Goal: Information Seeking & Learning: Learn about a topic

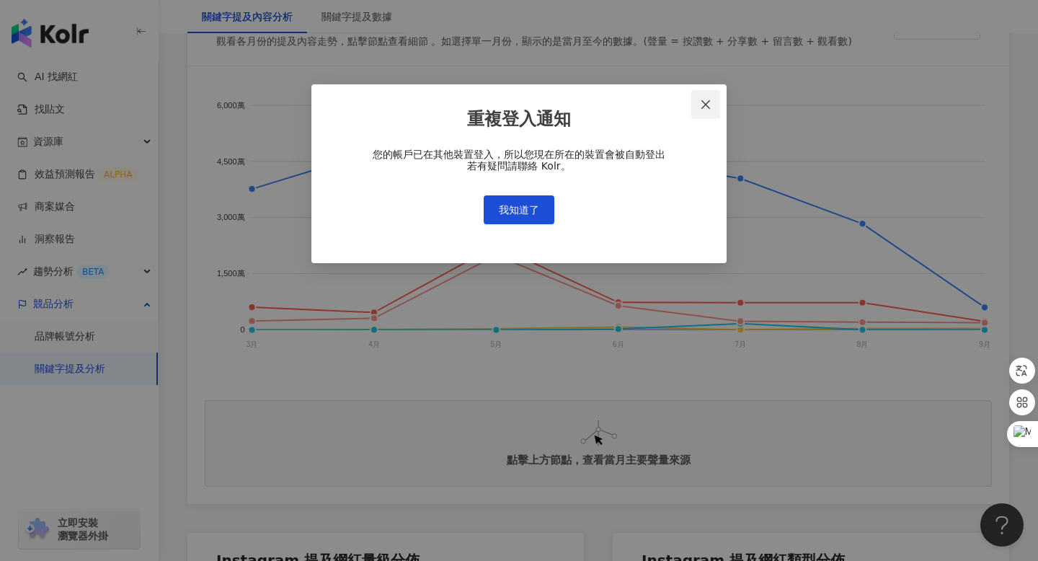
click at [710, 101] on icon "close" at bounding box center [706, 104] width 9 height 9
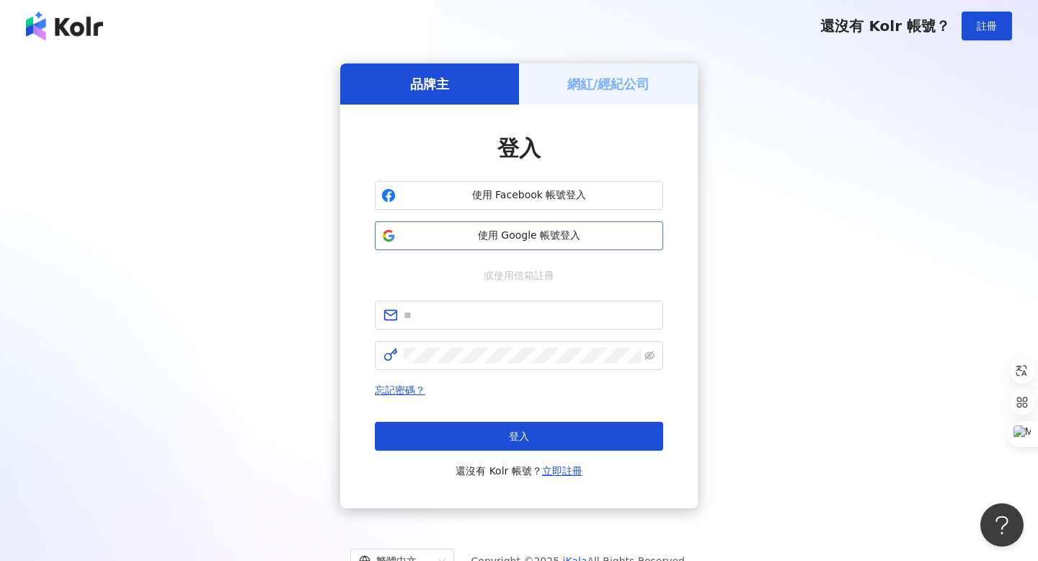
click at [479, 231] on span "使用 Google 帳號登入" at bounding box center [529, 236] width 255 height 14
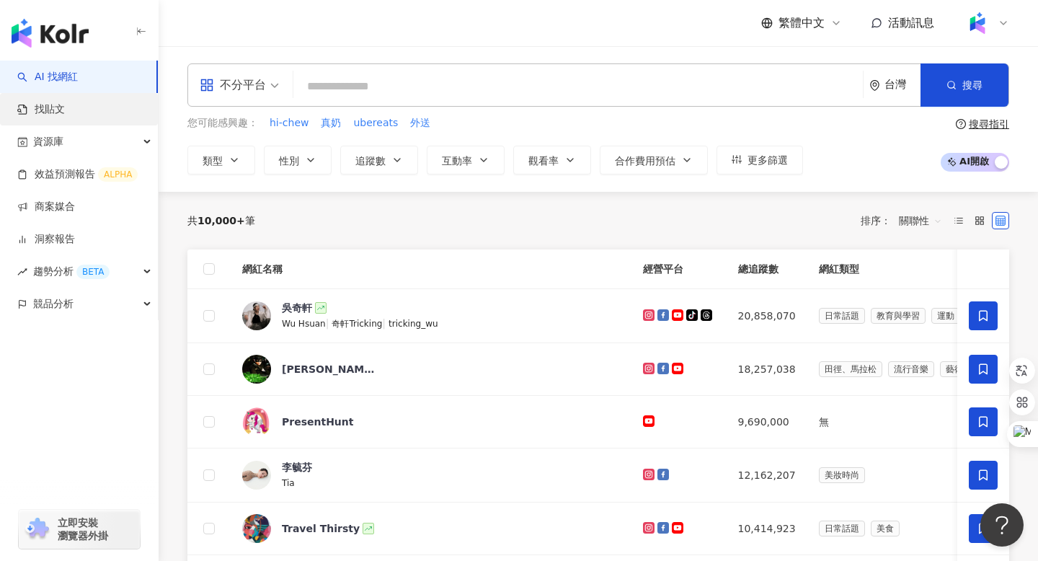
click at [65, 114] on link "找貼文" at bounding box center [41, 109] width 48 height 14
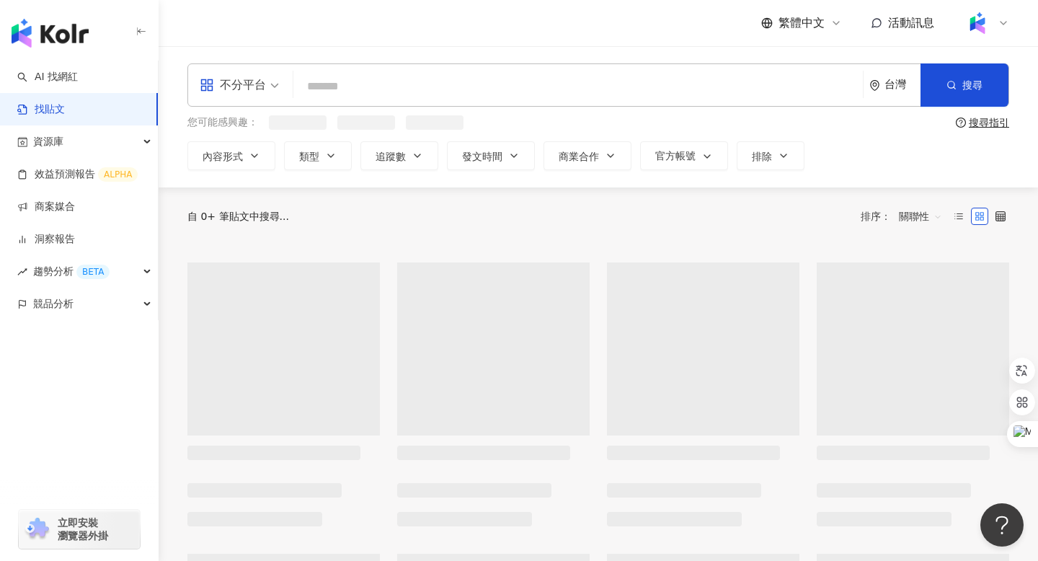
click at [327, 90] on input "search" at bounding box center [578, 86] width 558 height 31
paste input "**"
type input "**"
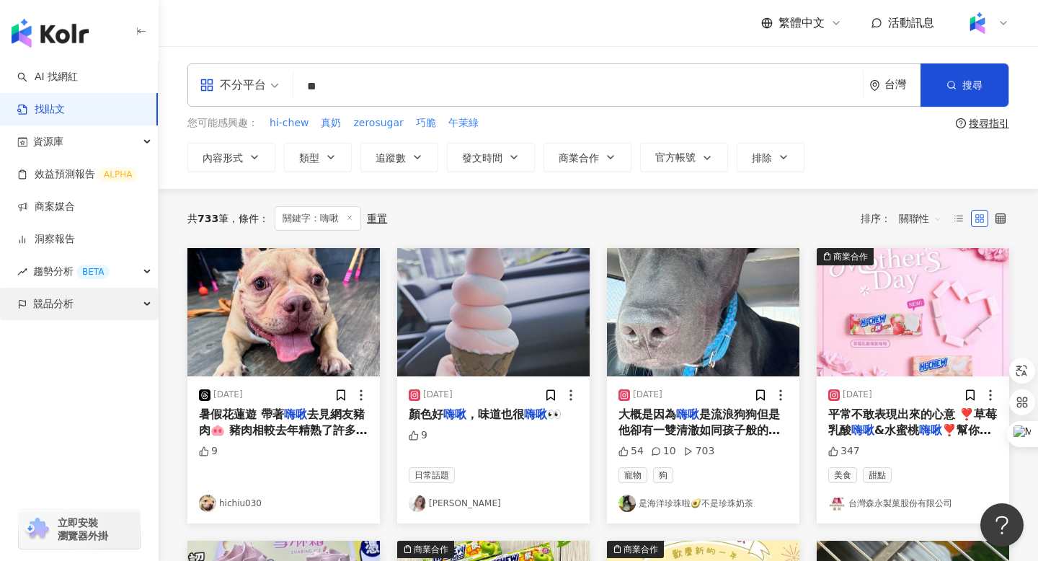
click at [40, 304] on span "競品分析" at bounding box center [53, 304] width 40 height 32
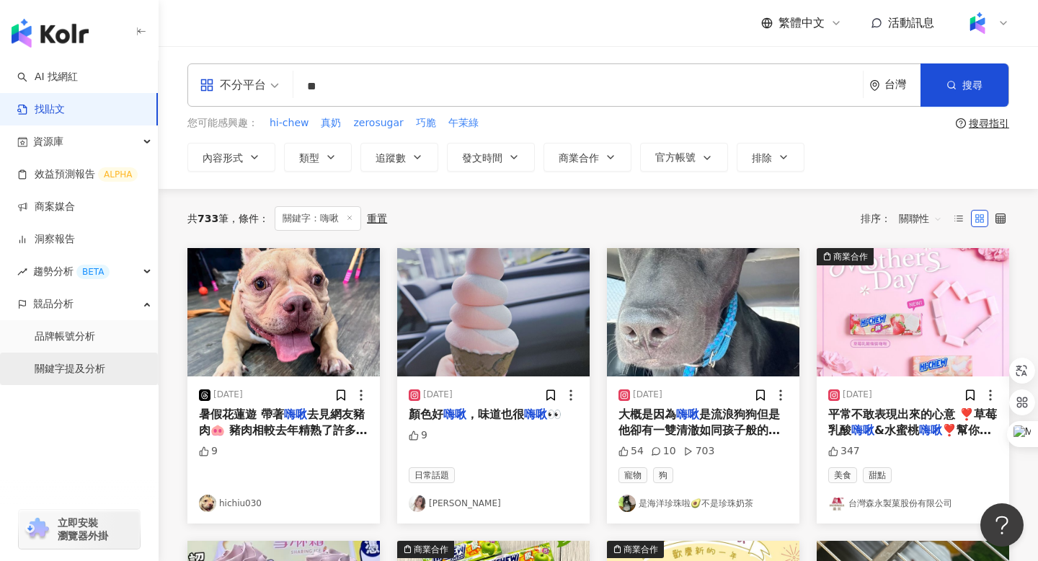
click at [67, 368] on link "關鍵字提及分析" at bounding box center [70, 369] width 71 height 14
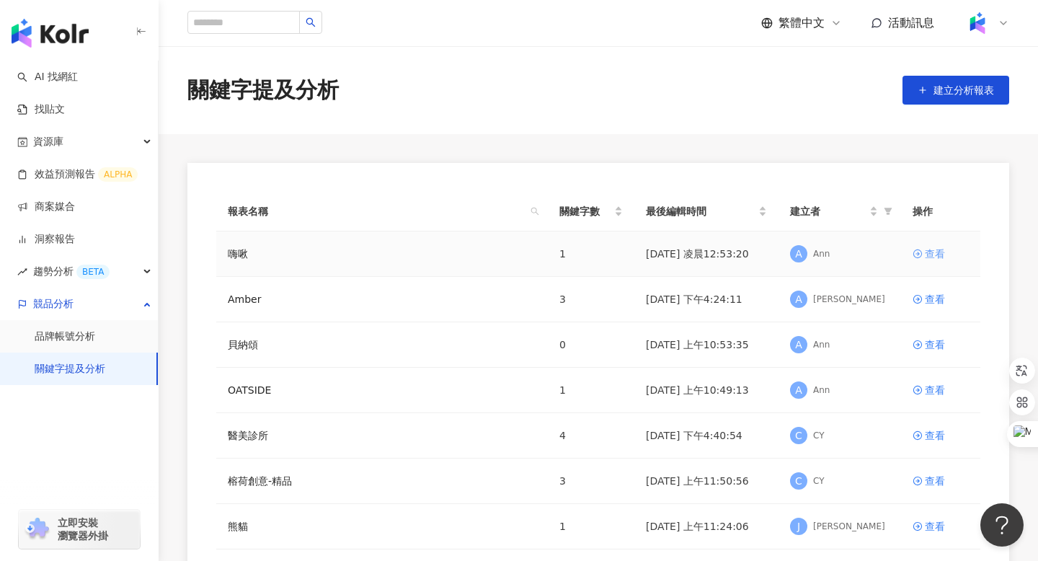
click at [932, 255] on div "查看" at bounding box center [935, 254] width 20 height 16
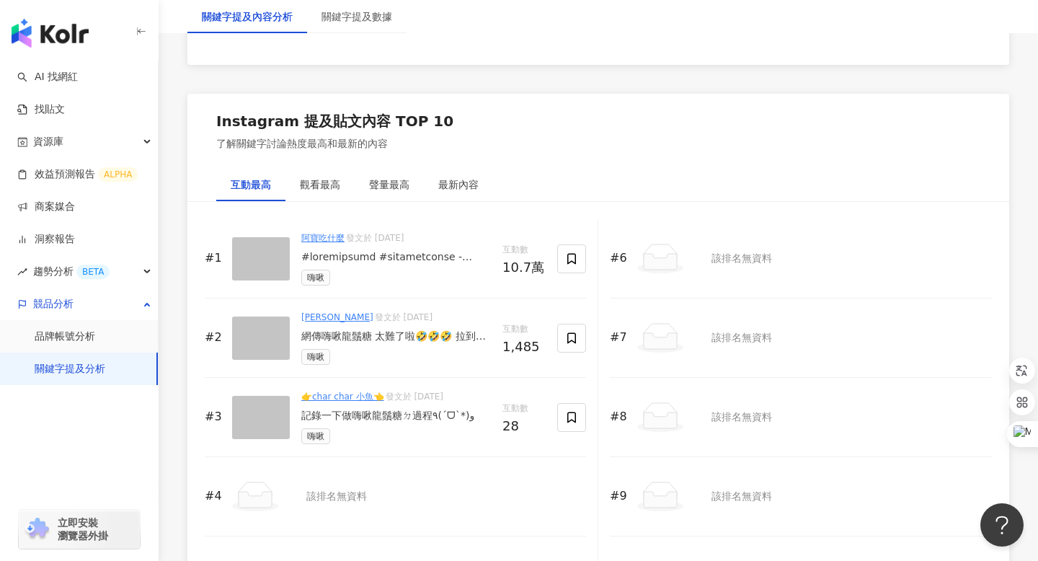
scroll to position [2135, 0]
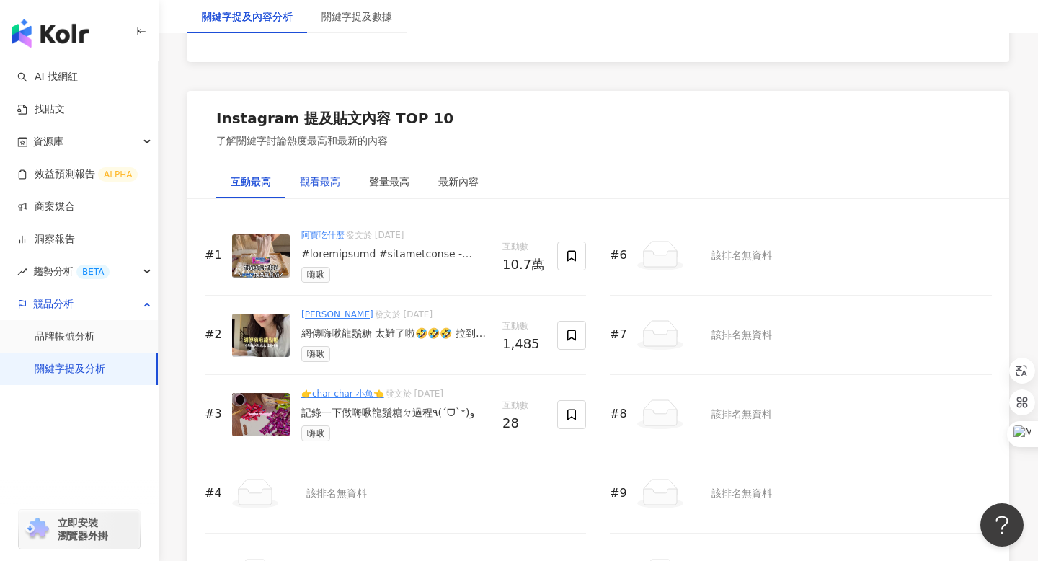
click at [324, 187] on div "觀看最高" at bounding box center [320, 182] width 40 height 16
click at [379, 171] on div "聲量最高" at bounding box center [389, 181] width 69 height 33
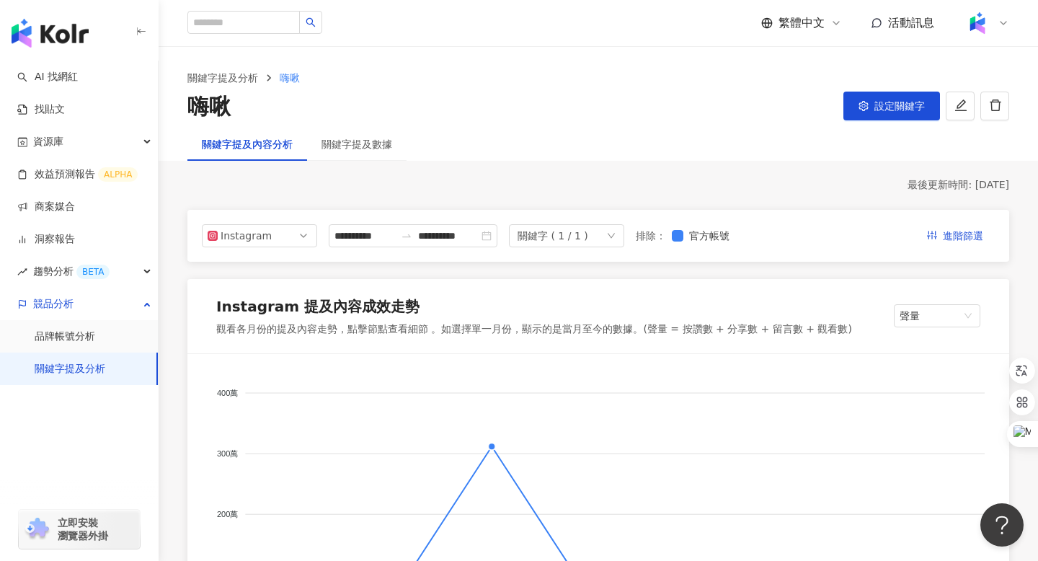
scroll to position [5, 0]
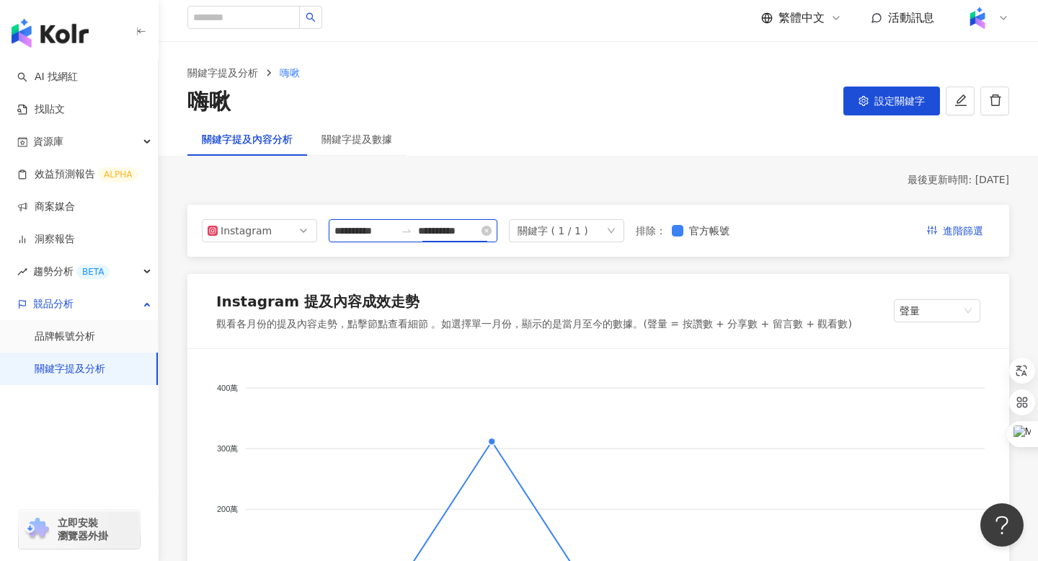
click at [433, 224] on input "**********" at bounding box center [448, 231] width 61 height 16
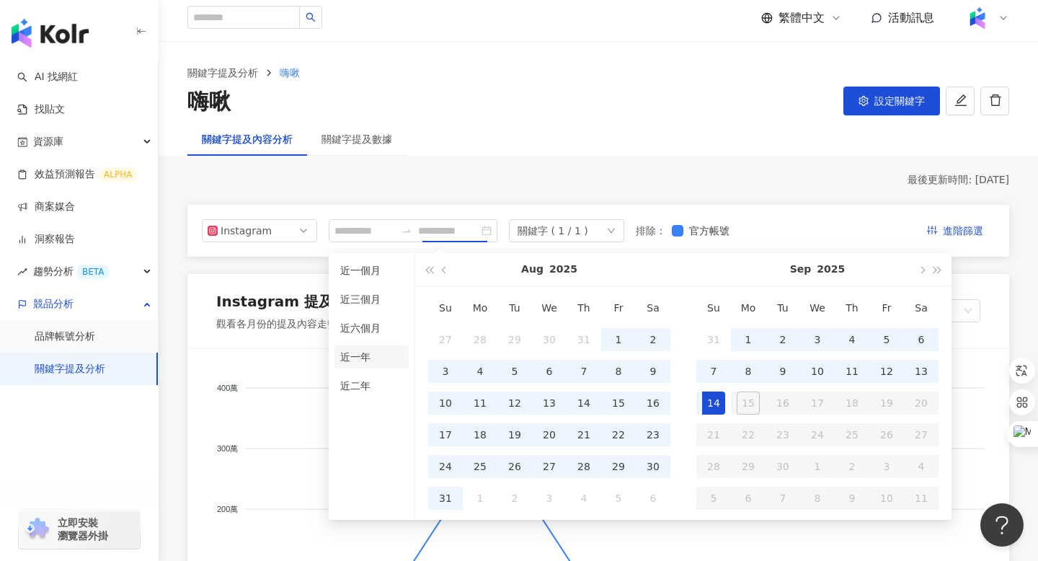
click at [360, 367] on li "近一年" at bounding box center [372, 356] width 74 height 23
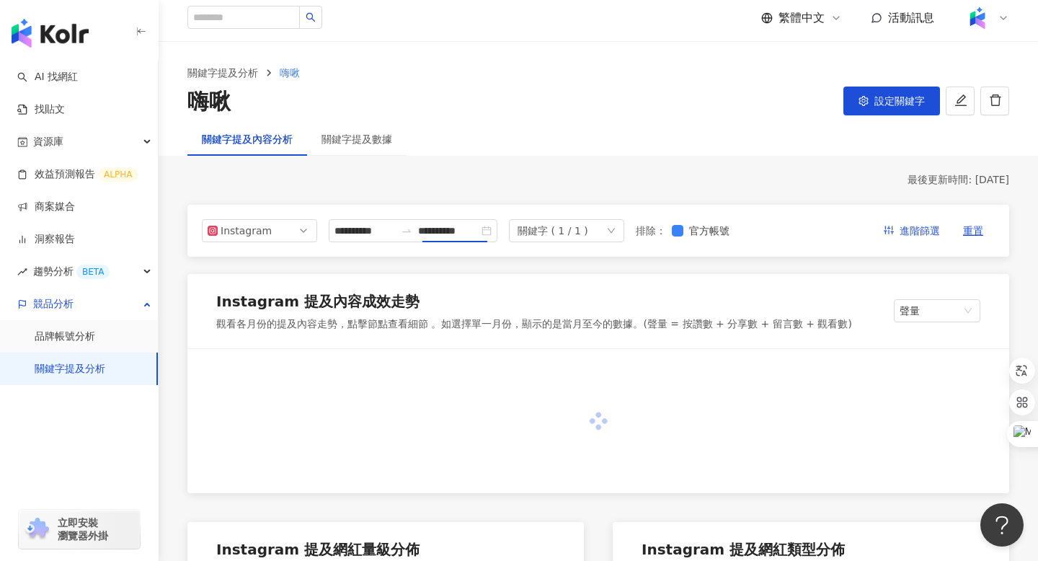
type input "**********"
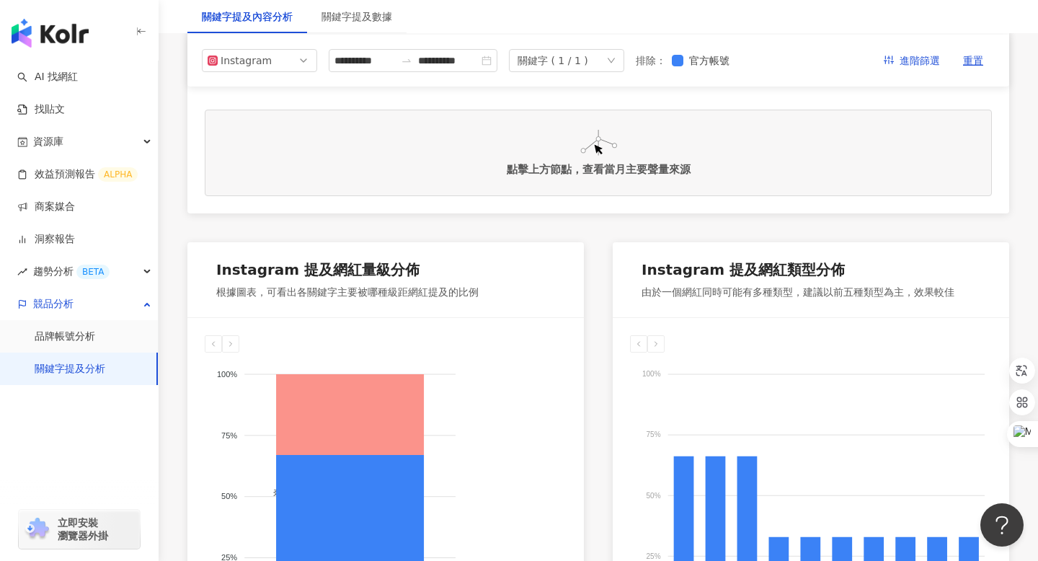
scroll to position [577, 0]
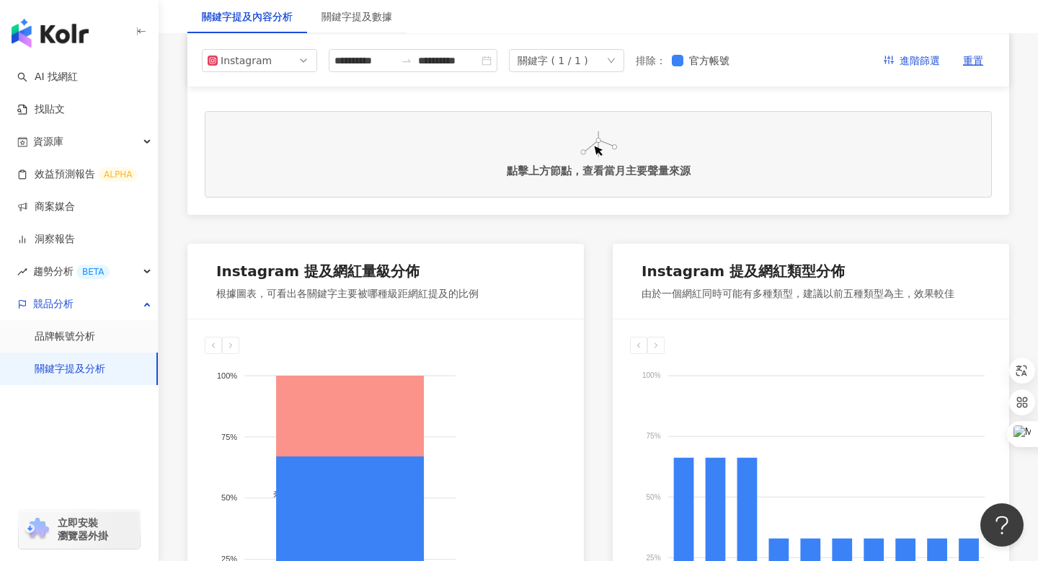
click at [601, 66] on div "關鍵字 ( 1 / 1 )" at bounding box center [566, 60] width 115 height 23
click at [576, 22] on div "關鍵字提及內容分析 關鍵字提及數據" at bounding box center [599, 16] width 880 height 33
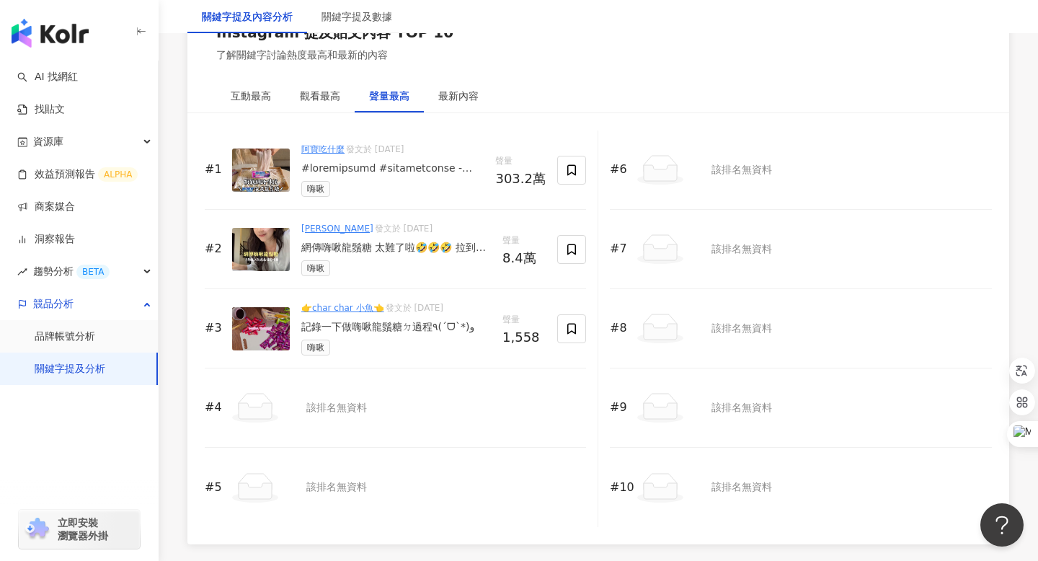
scroll to position [2246, 0]
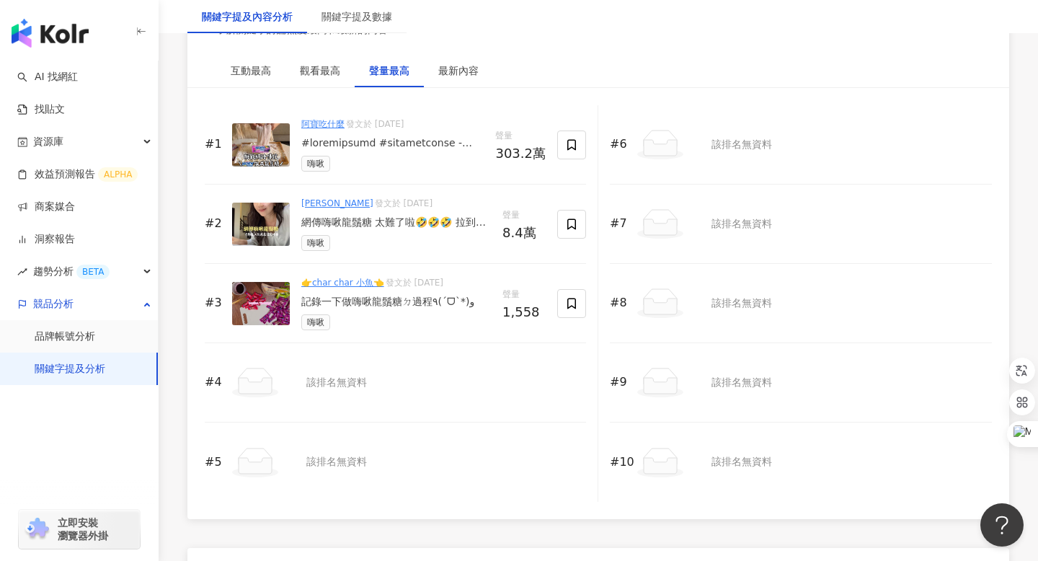
click at [320, 204] on link "[PERSON_NAME]" at bounding box center [337, 203] width 72 height 10
click at [463, 62] on div "最新內容" at bounding box center [458, 70] width 69 height 33
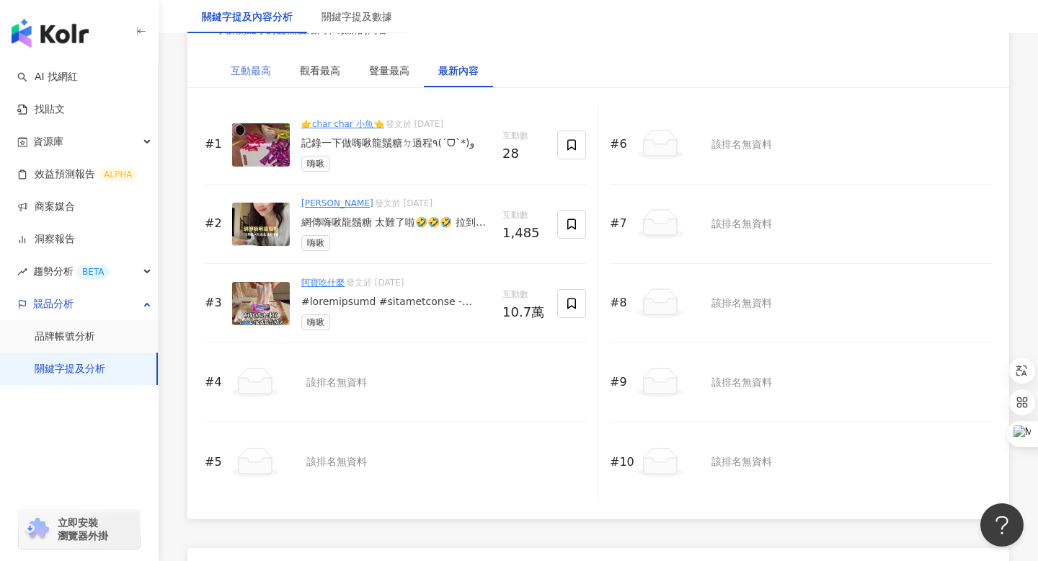
click at [250, 60] on div "互動最高" at bounding box center [250, 70] width 69 height 33
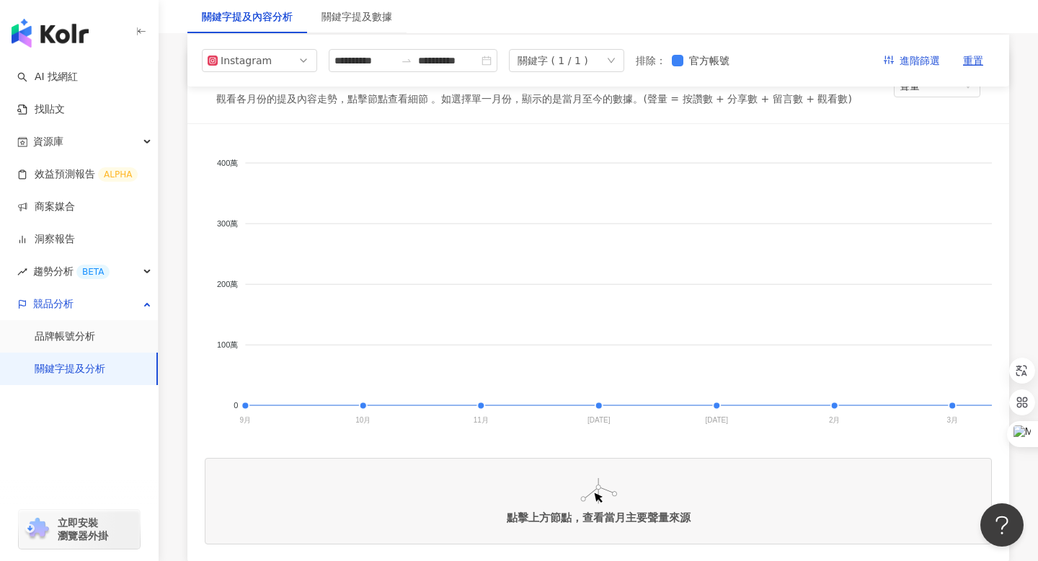
scroll to position [0, 0]
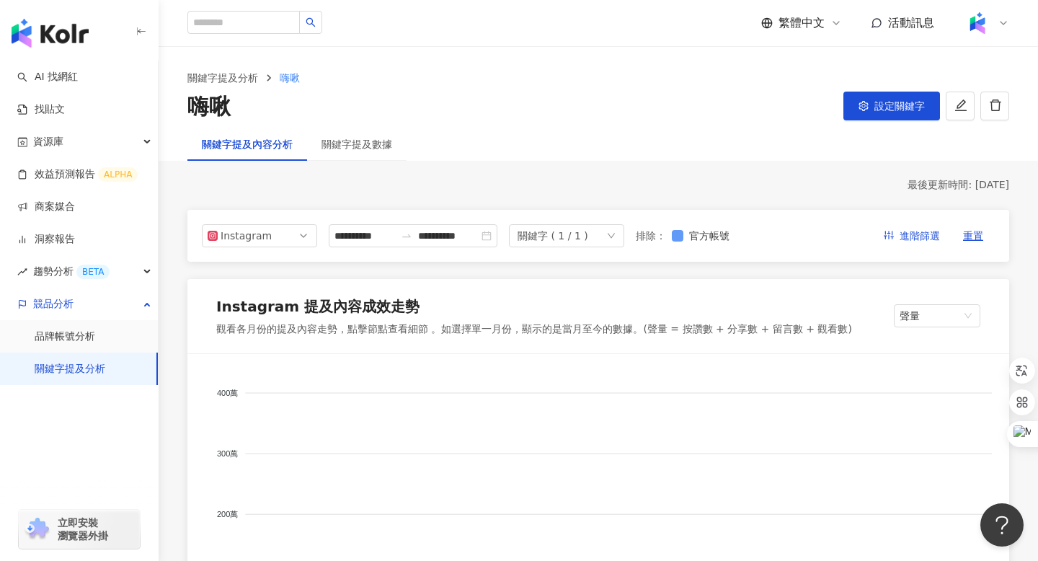
click at [684, 241] on label "官方帳號" at bounding box center [703, 236] width 63 height 16
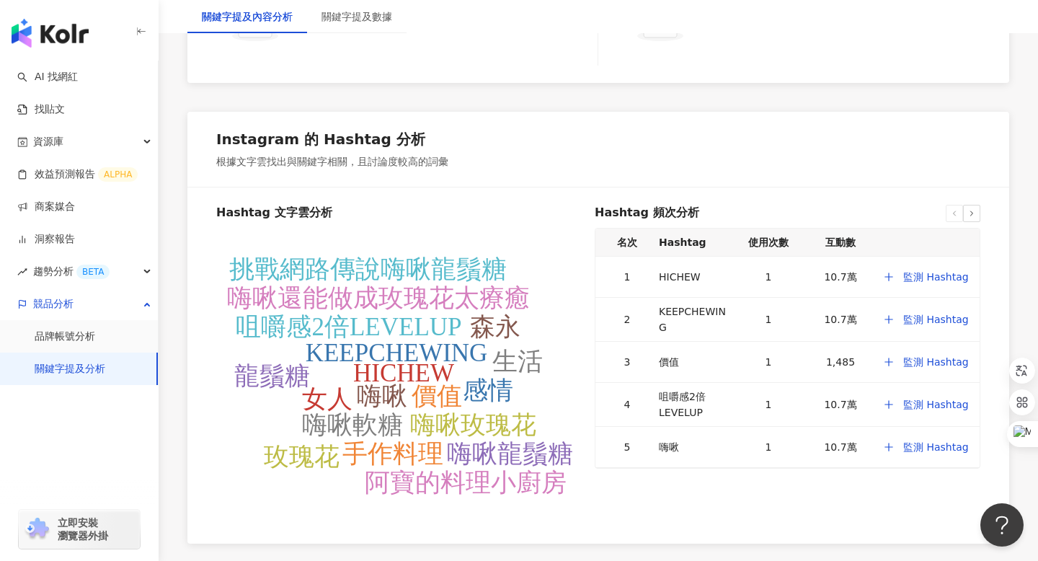
scroll to position [2698, 0]
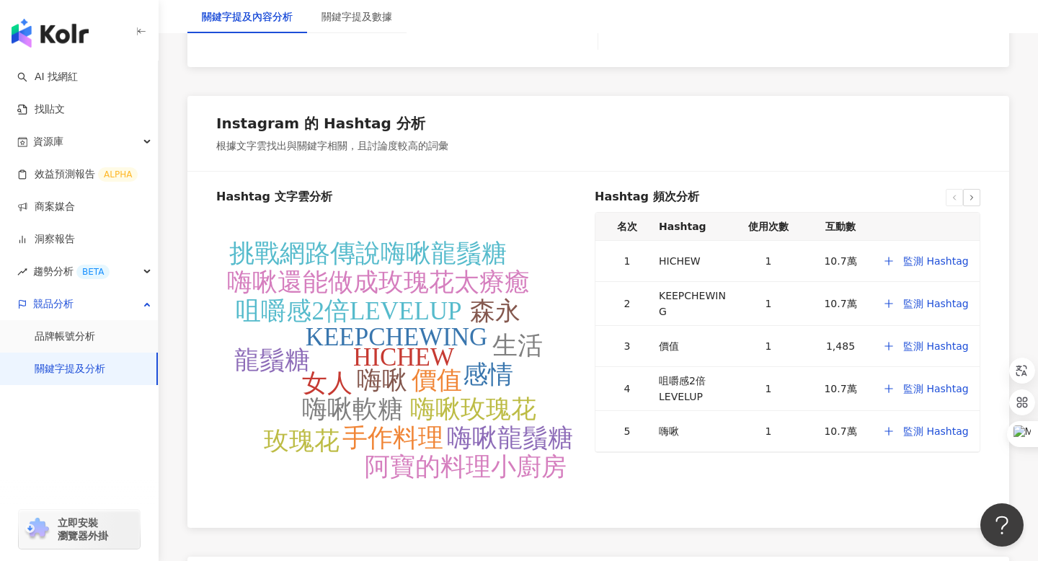
click at [397, 285] on tspan "嗨啾還能做成玫瑰花太療癒" at bounding box center [378, 282] width 303 height 28
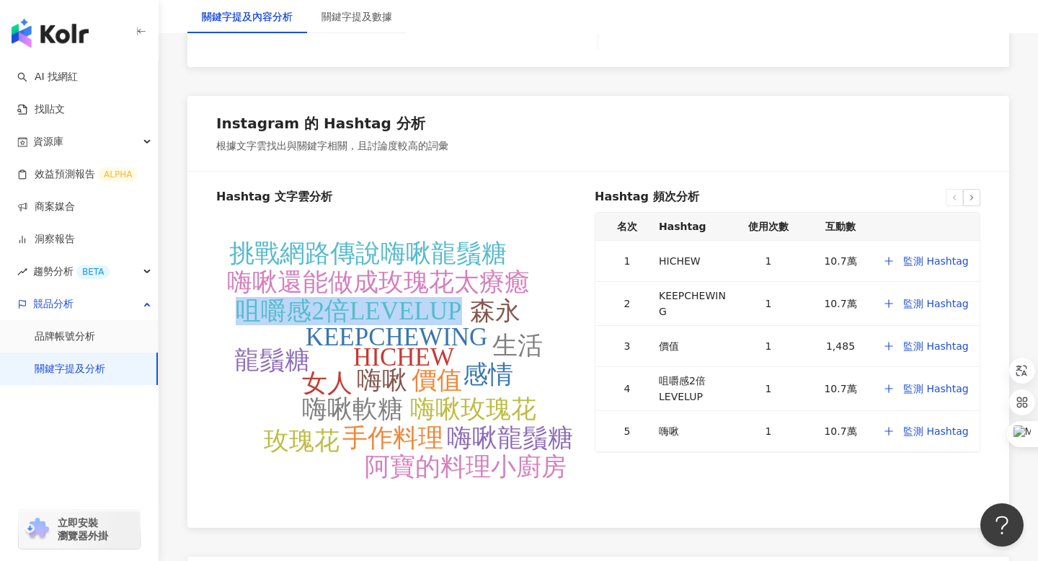
drag, startPoint x: 228, startPoint y: 311, endPoint x: 459, endPoint y: 314, distance: 231.5
click at [459, 314] on icon "HICHEW KEEPCHEWING 價值 咀嚼感2倍LEVELUP 嗨啾 嗨啾玫瑰花 嗨啾軟糖 嗨啾還能做成玫瑰花太療癒 嗨啾龍鬚糖 女人 感情 手作料理 …" at bounding box center [400, 365] width 368 height 288
copy tspan "咀嚼感2倍LEVELUP"
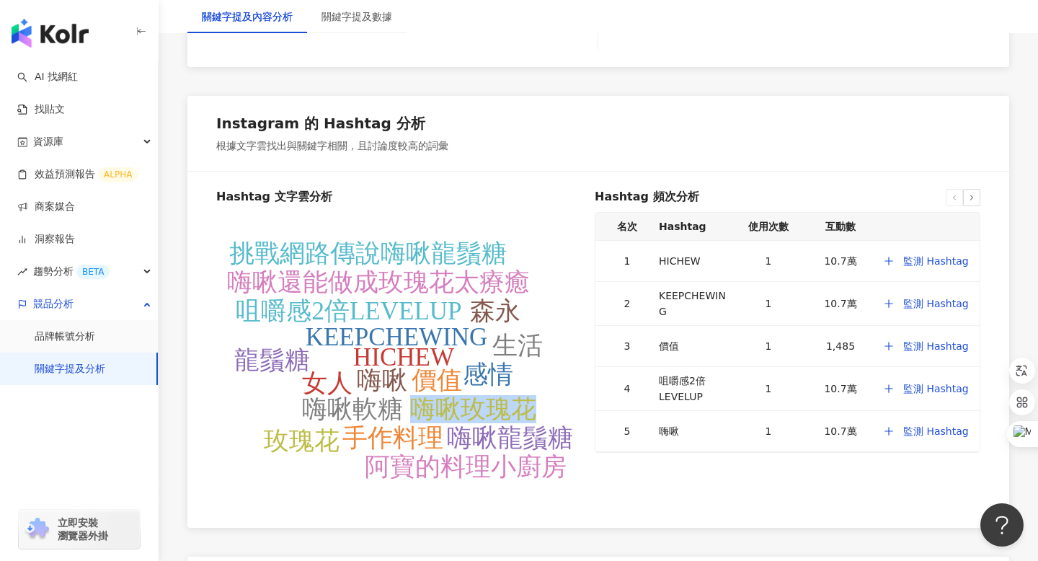
drag, startPoint x: 543, startPoint y: 410, endPoint x: 407, endPoint y: 410, distance: 135.6
click at [407, 410] on icon "HICHEW KEEPCHEWING 價值 咀嚼感2倍LEVELUP 嗨啾 嗨啾玫瑰花 嗨啾軟糖 嗨啾還能做成玫瑰花太療癒 嗨啾龍鬚糖 女人 感情 手作料理 …" at bounding box center [400, 365] width 368 height 288
copy tspan "嗨啾玫瑰花"
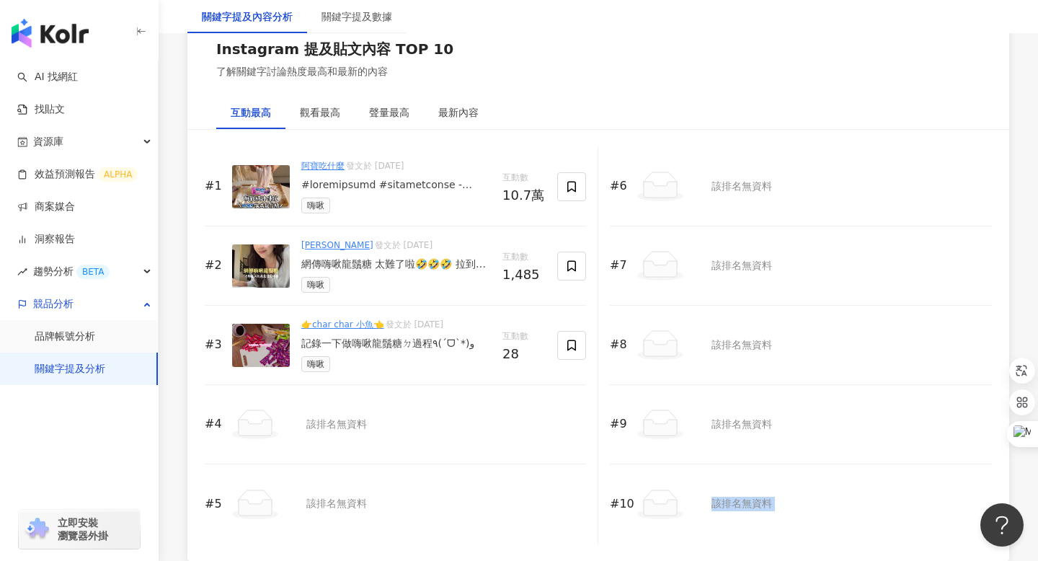
scroll to position [2205, 0]
click at [344, 322] on link "👉char char 小魚👈" at bounding box center [342, 324] width 83 height 10
click at [257, 344] on img at bounding box center [261, 344] width 58 height 43
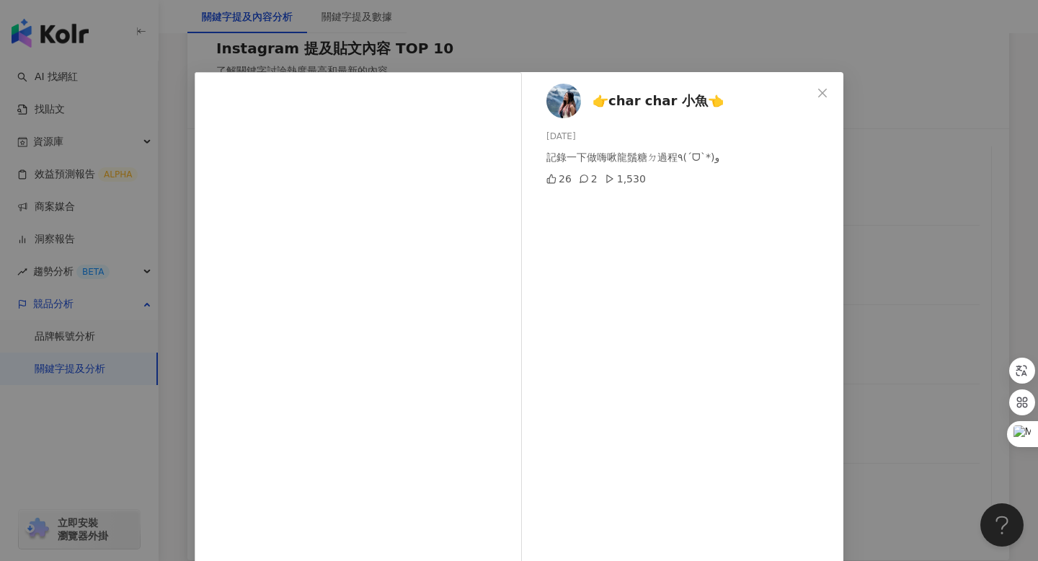
click at [575, 354] on div "👉char char 小魚👈 [DATE] 記錄一下做嗨啾龍鬚糖ㄉ過程٩(ˊᗜˋ*)و 26 2 1,530" at bounding box center [686, 330] width 314 height 516
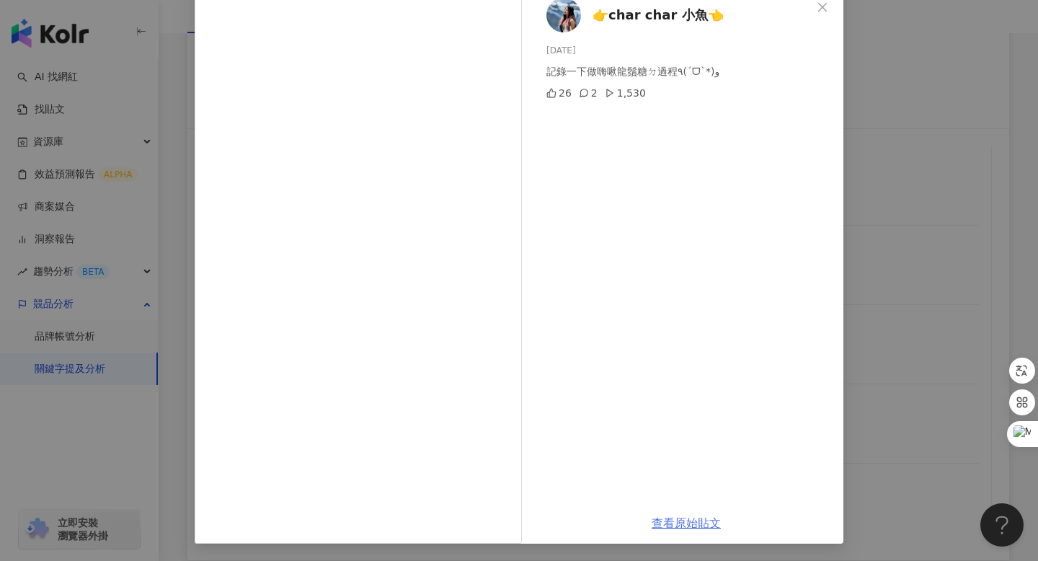
click at [684, 526] on link "查看原始貼文" at bounding box center [686, 523] width 69 height 14
click at [822, 6] on icon "close" at bounding box center [823, 7] width 12 height 12
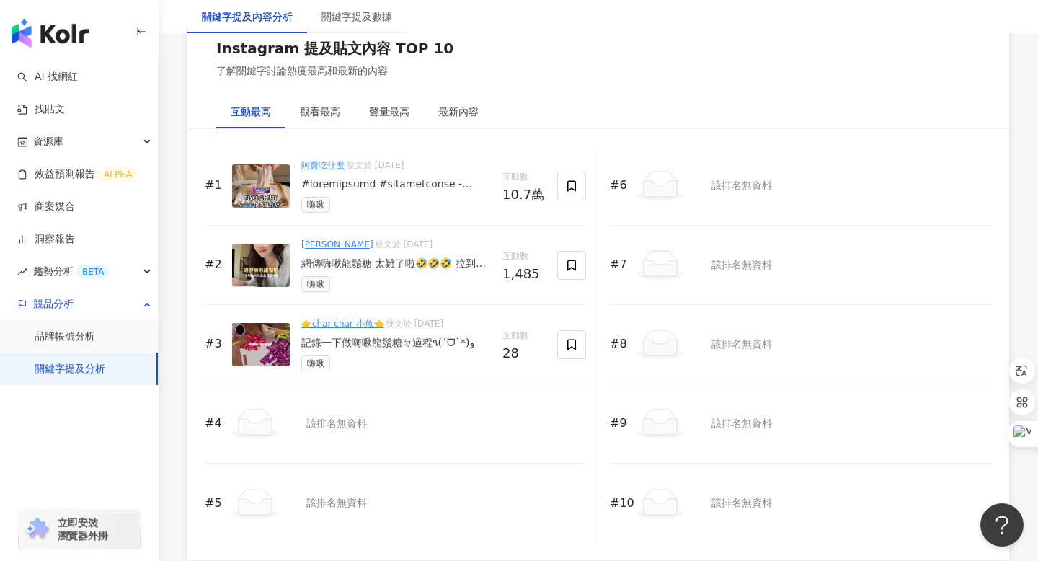
click at [244, 269] on img at bounding box center [261, 265] width 58 height 43
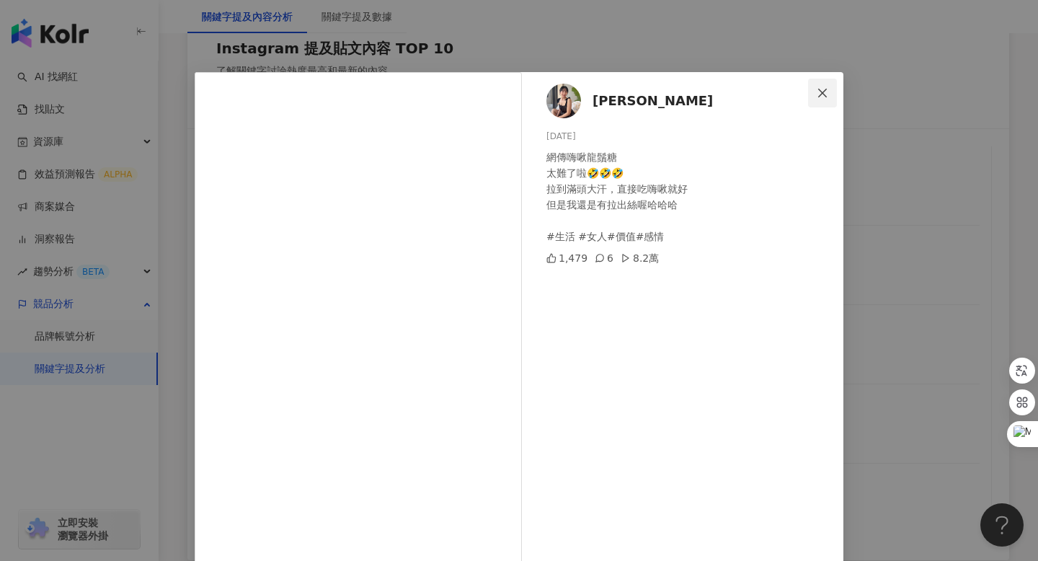
click at [824, 83] on button "Close" at bounding box center [822, 93] width 29 height 29
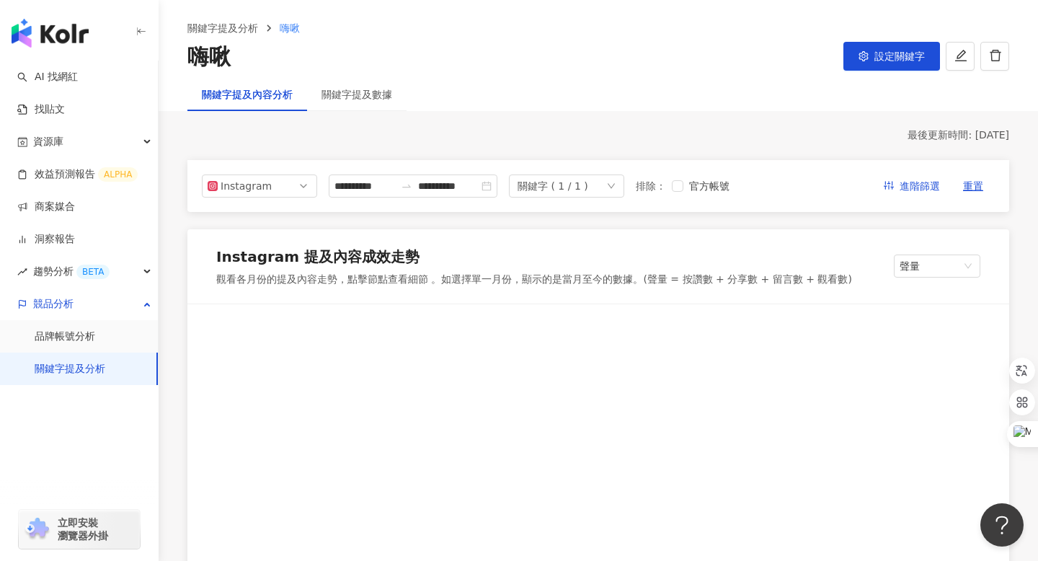
scroll to position [0, 0]
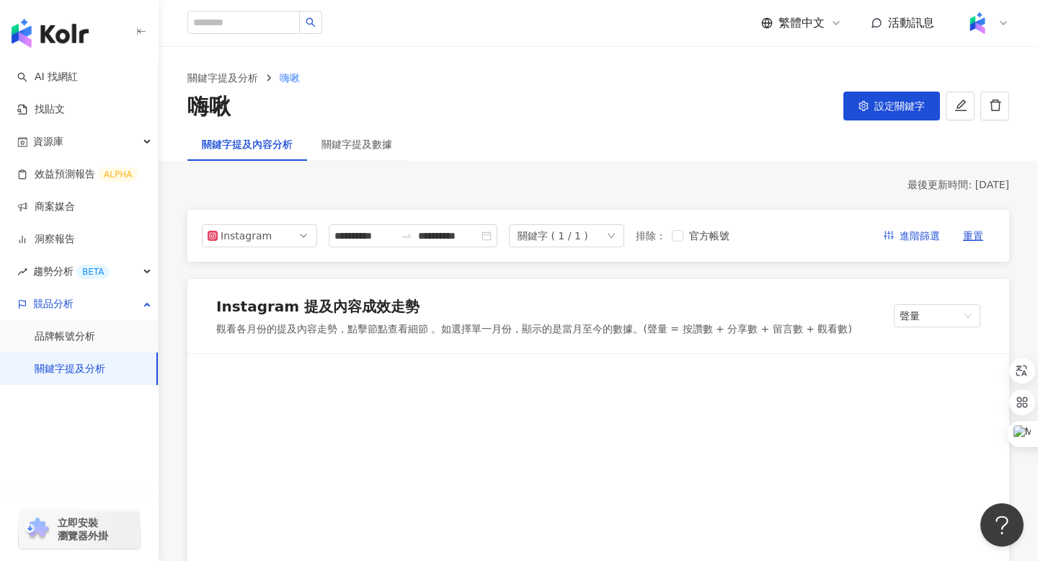
click at [616, 235] on icon "down" at bounding box center [611, 235] width 9 height 9
click at [878, 109] on span "設定關鍵字" at bounding box center [900, 106] width 50 height 12
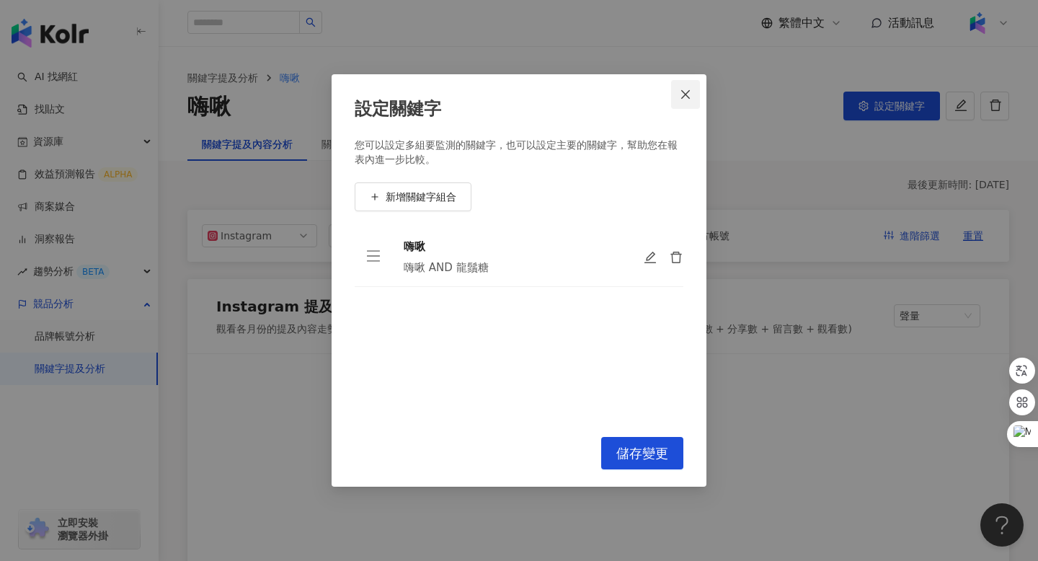
click at [687, 98] on icon "close" at bounding box center [686, 95] width 12 height 12
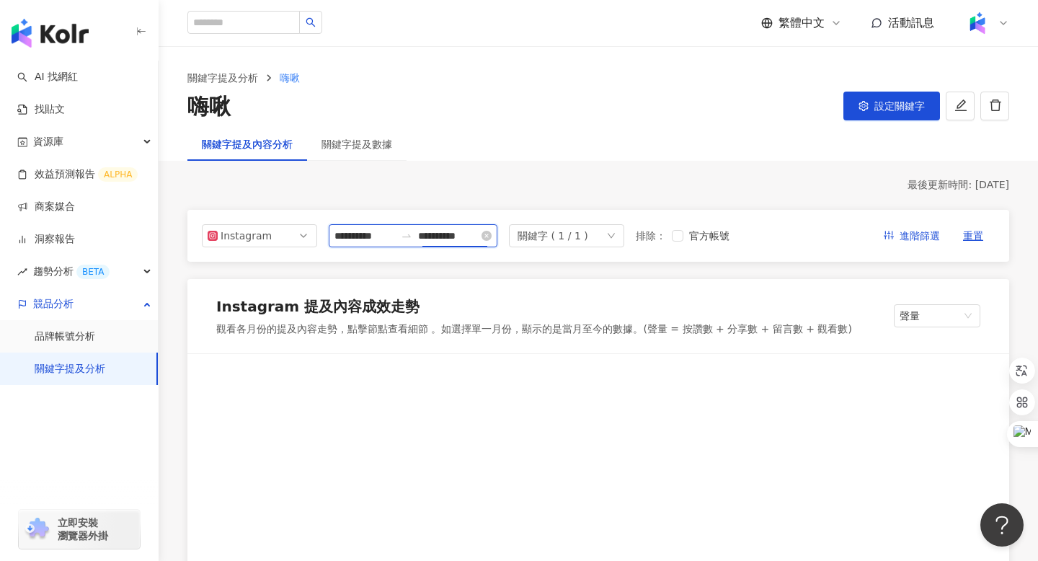
click at [474, 237] on input "**********" at bounding box center [448, 236] width 61 height 16
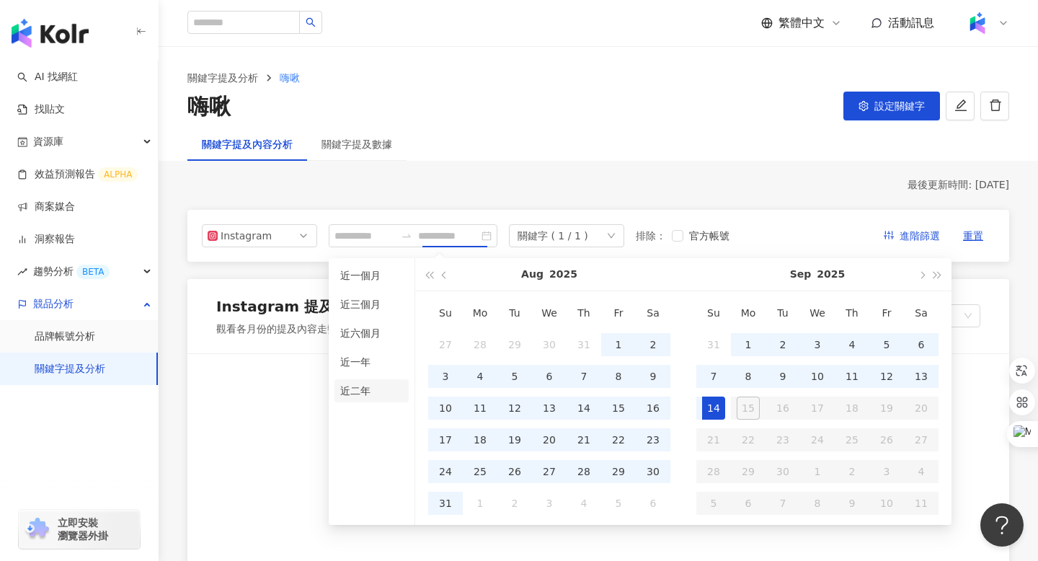
click at [356, 396] on li "近二年" at bounding box center [372, 390] width 74 height 23
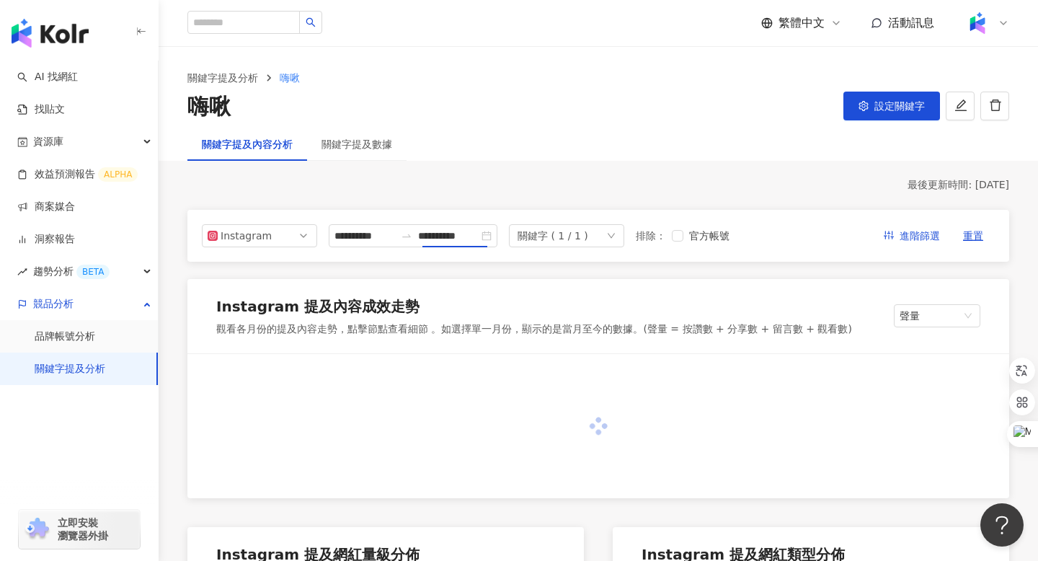
type input "**********"
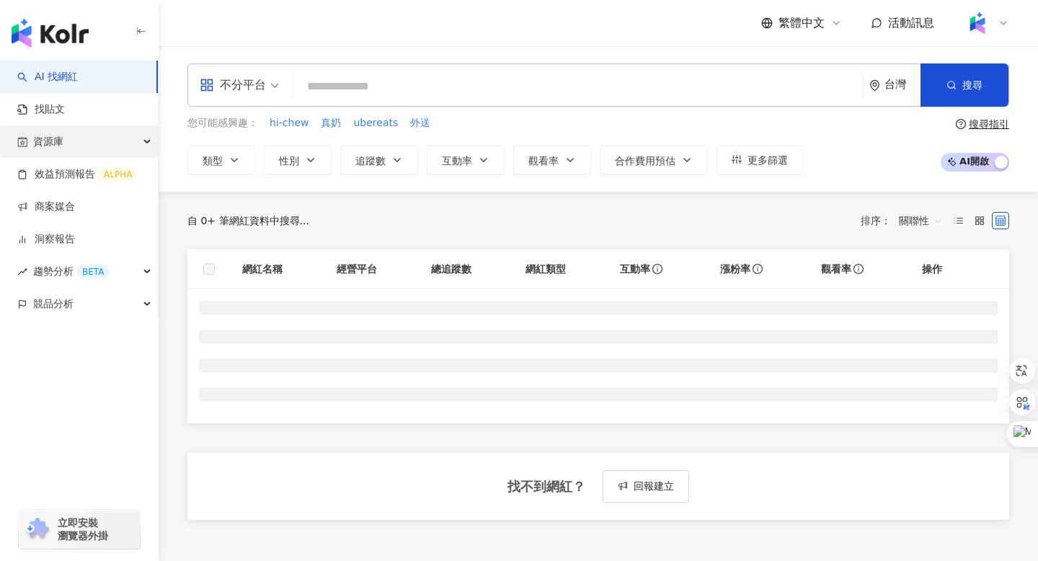
click at [54, 125] on span "資源庫" at bounding box center [48, 141] width 30 height 32
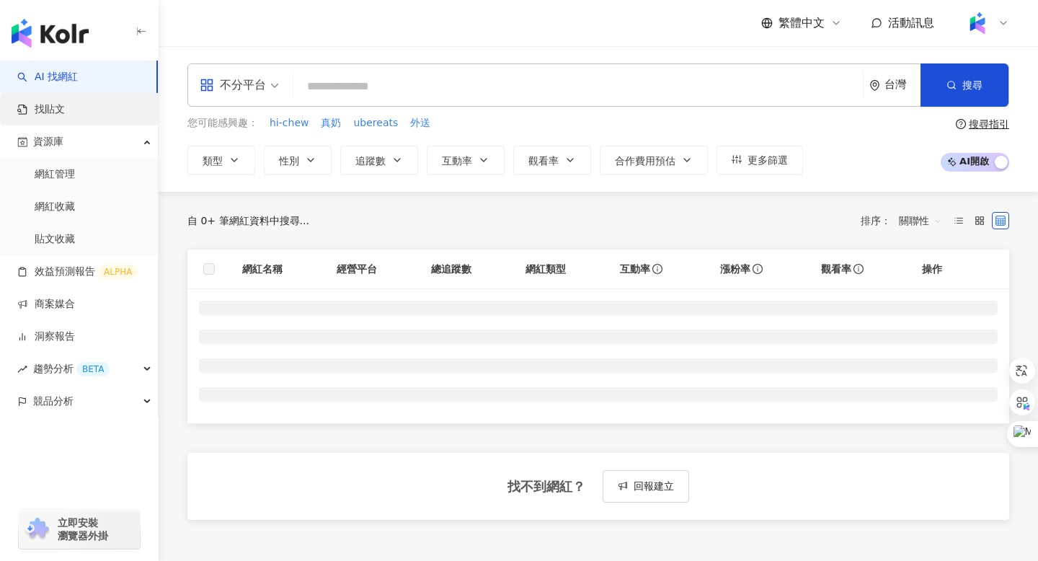
click at [49, 115] on link "找貼文" at bounding box center [41, 109] width 48 height 14
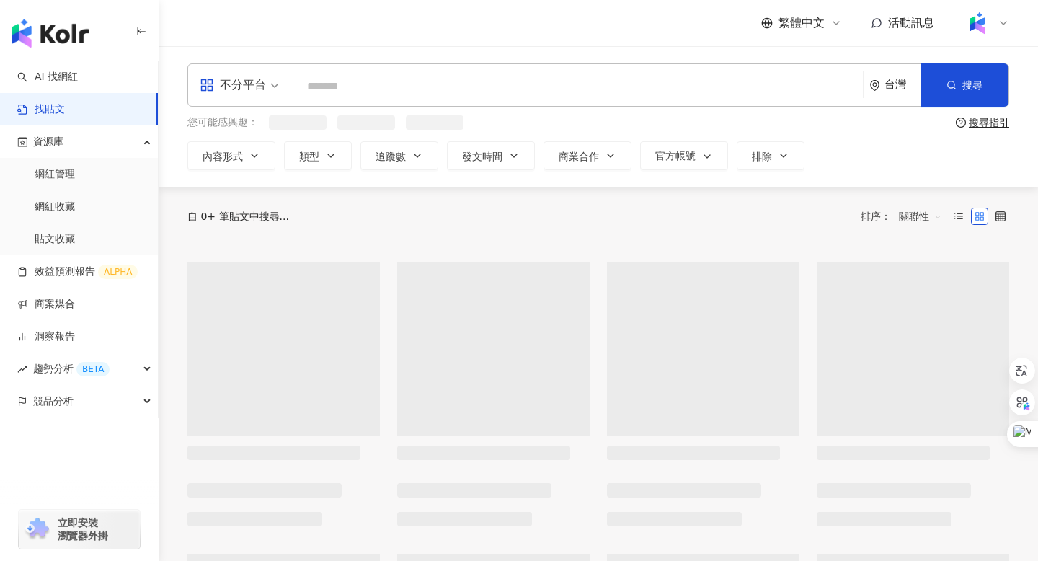
click at [336, 82] on input "search" at bounding box center [578, 86] width 558 height 31
paste input "**********"
type input "**********"
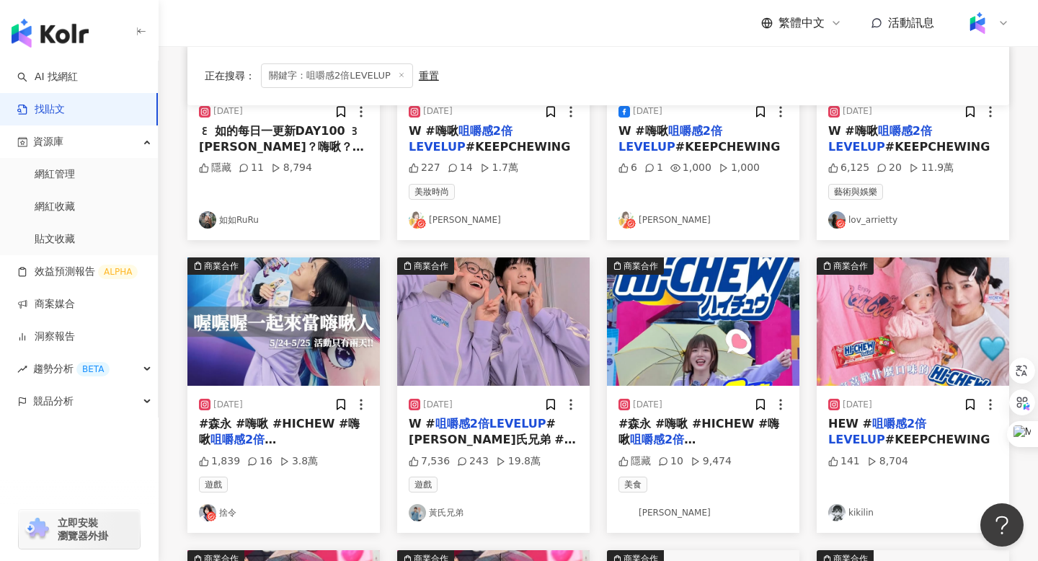
scroll to position [284, 0]
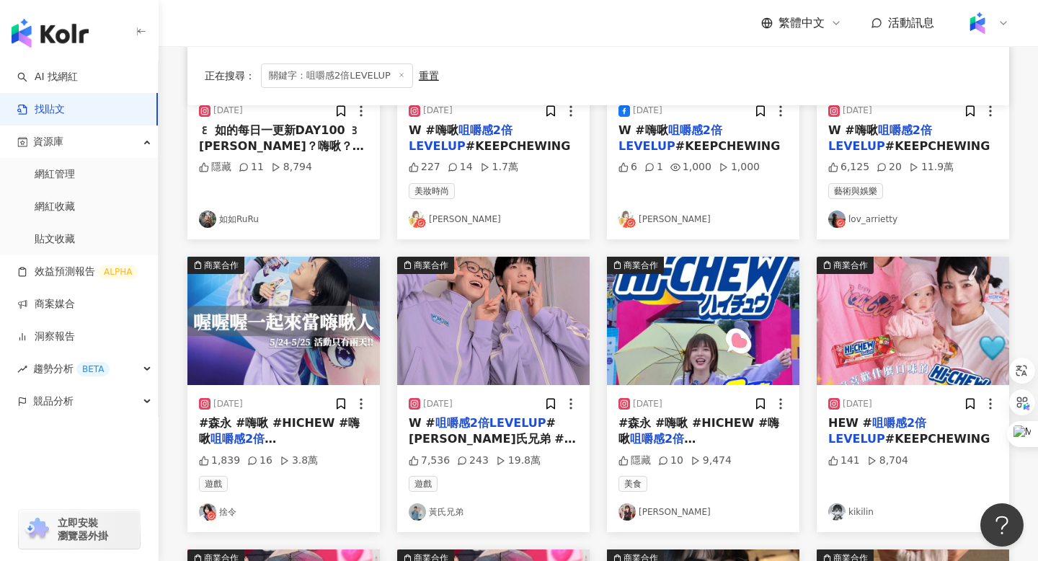
click at [480, 306] on img "button" at bounding box center [493, 321] width 193 height 128
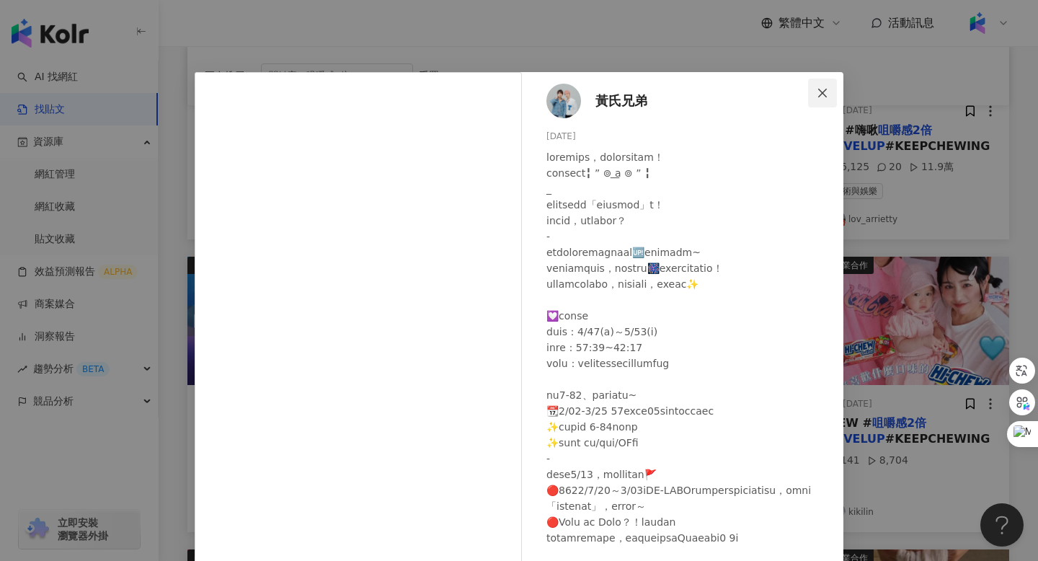
click at [816, 97] on span "Close" at bounding box center [822, 93] width 29 height 12
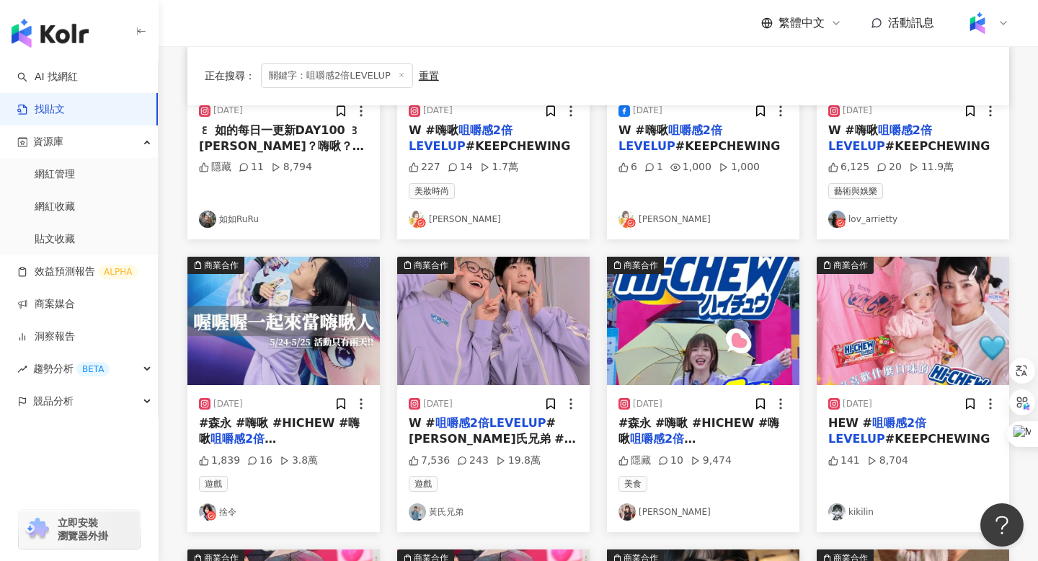
click at [914, 358] on img "button" at bounding box center [913, 321] width 193 height 128
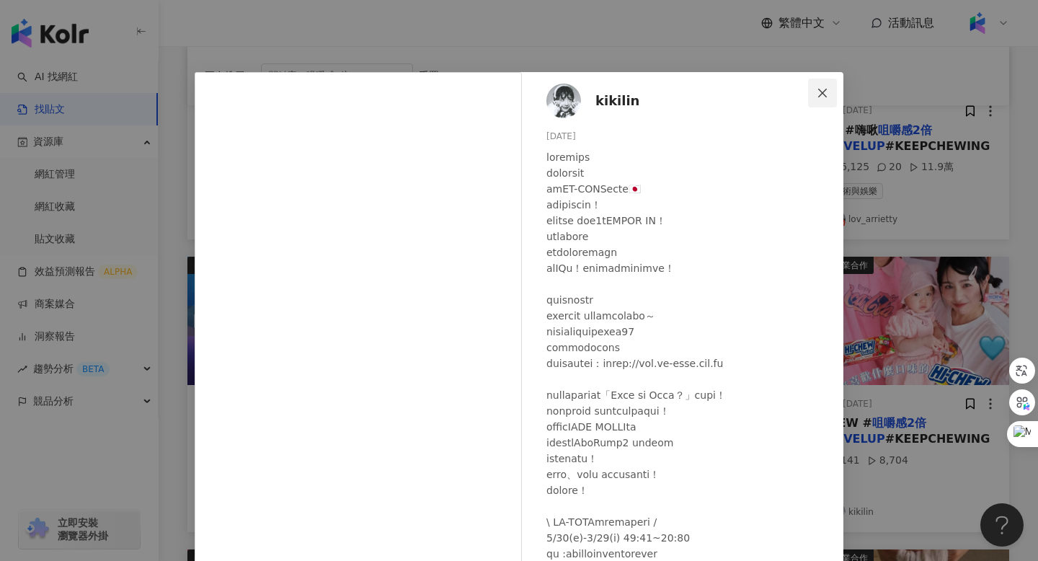
click at [830, 89] on span "Close" at bounding box center [822, 93] width 29 height 12
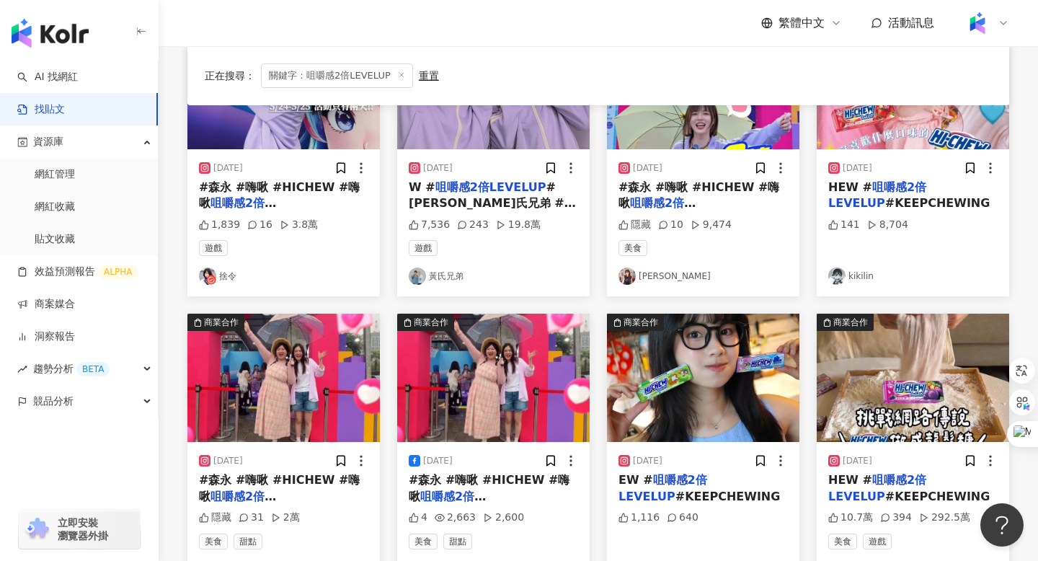
scroll to position [521, 0]
click at [671, 384] on img "button" at bounding box center [703, 377] width 193 height 128
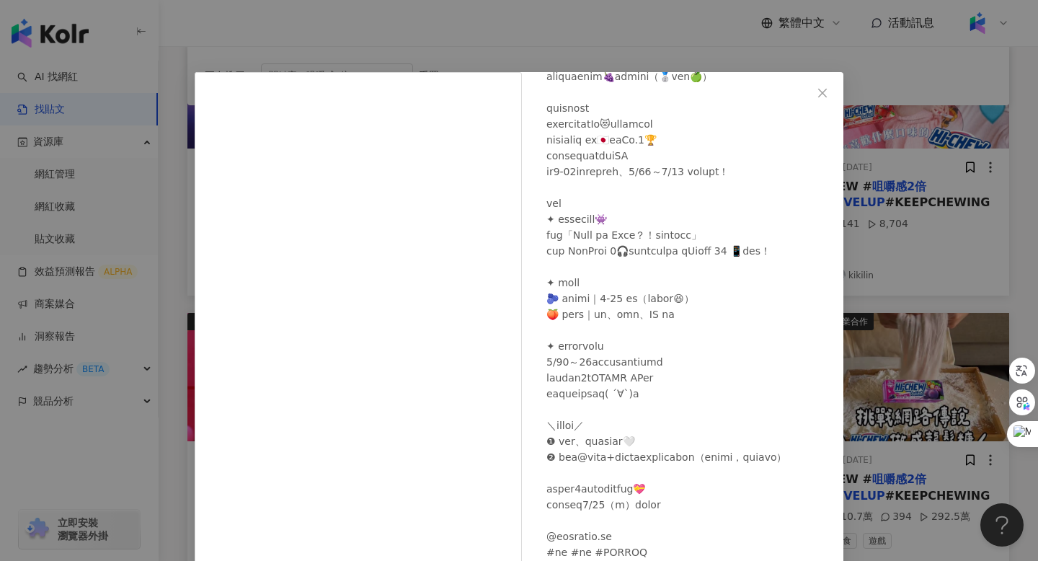
scroll to position [221, 0]
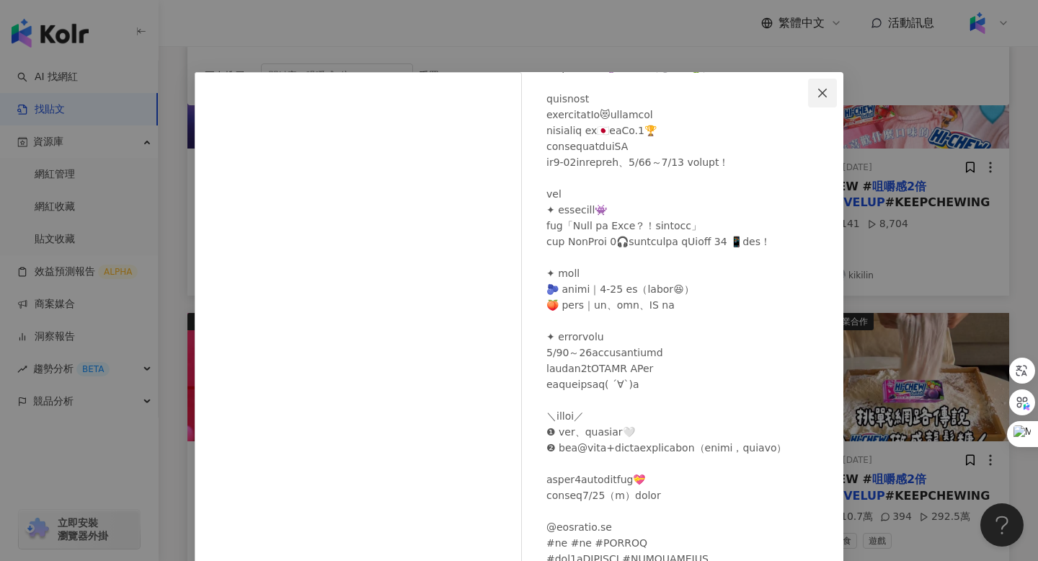
click at [822, 98] on button "Close" at bounding box center [822, 93] width 29 height 29
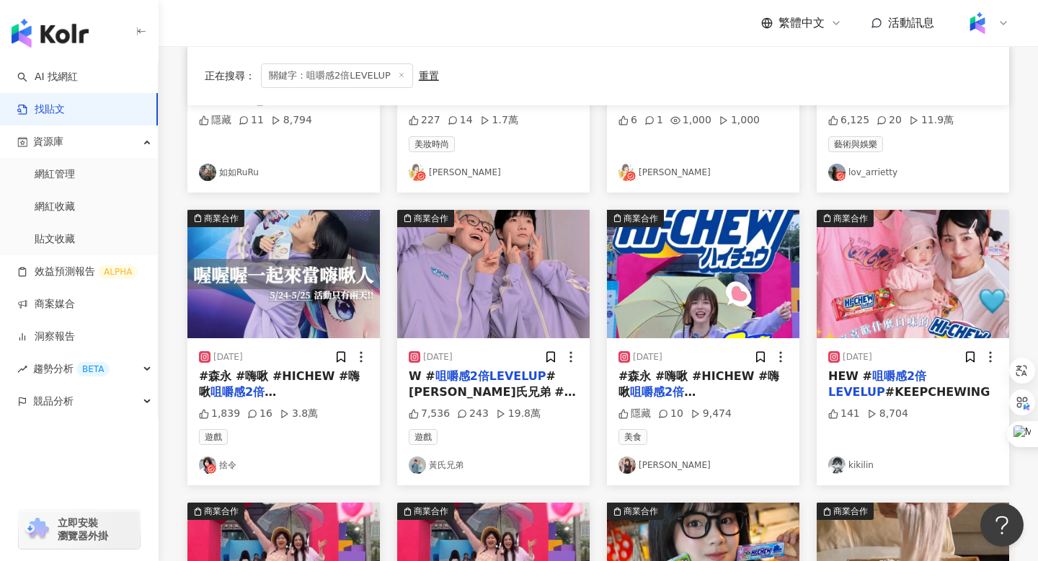
scroll to position [330, 0]
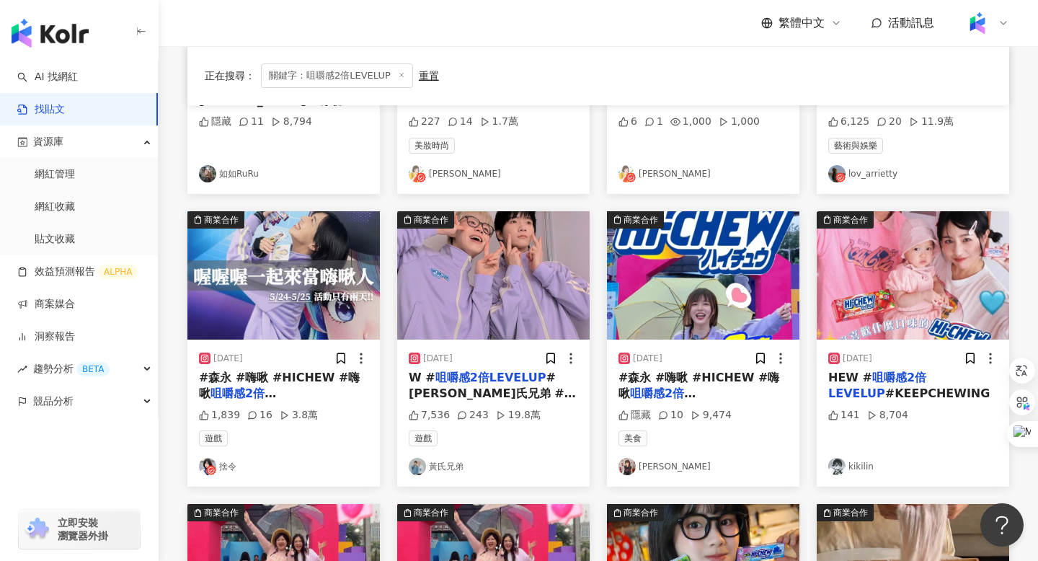
click at [864, 285] on img "button" at bounding box center [913, 275] width 193 height 128
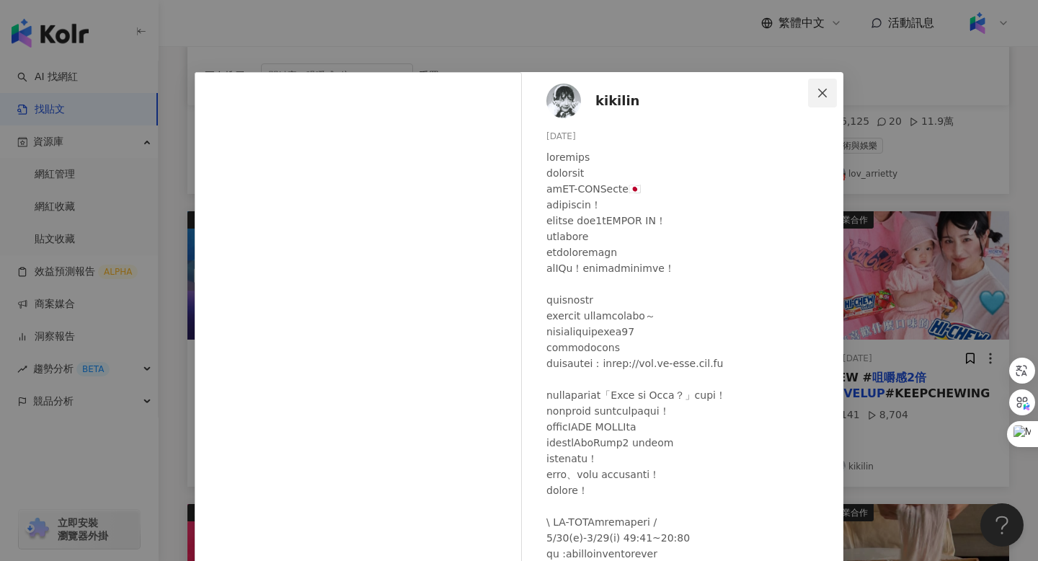
click at [820, 89] on icon "close" at bounding box center [823, 92] width 9 height 9
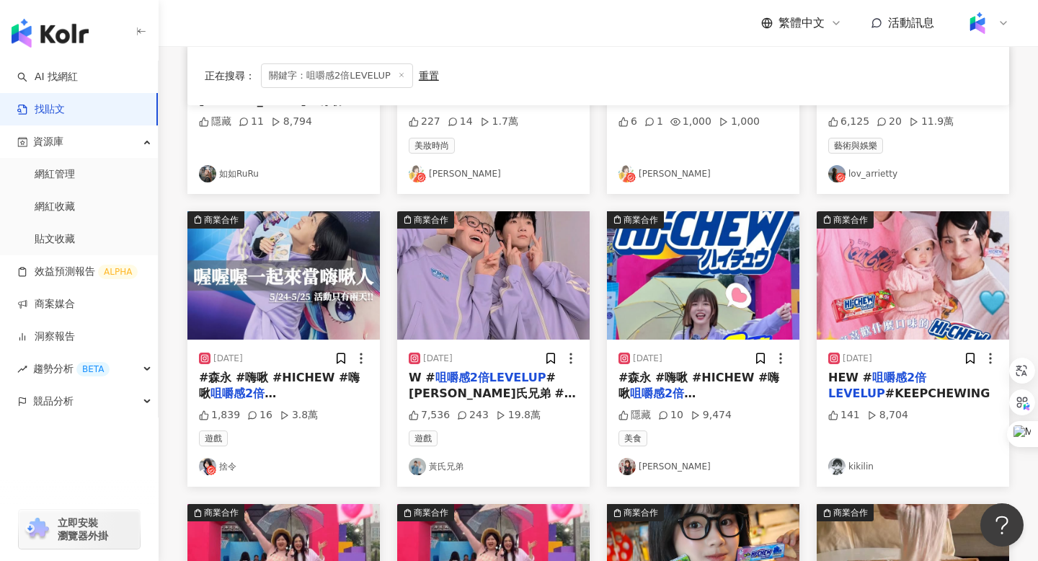
click at [707, 272] on img "button" at bounding box center [703, 275] width 193 height 128
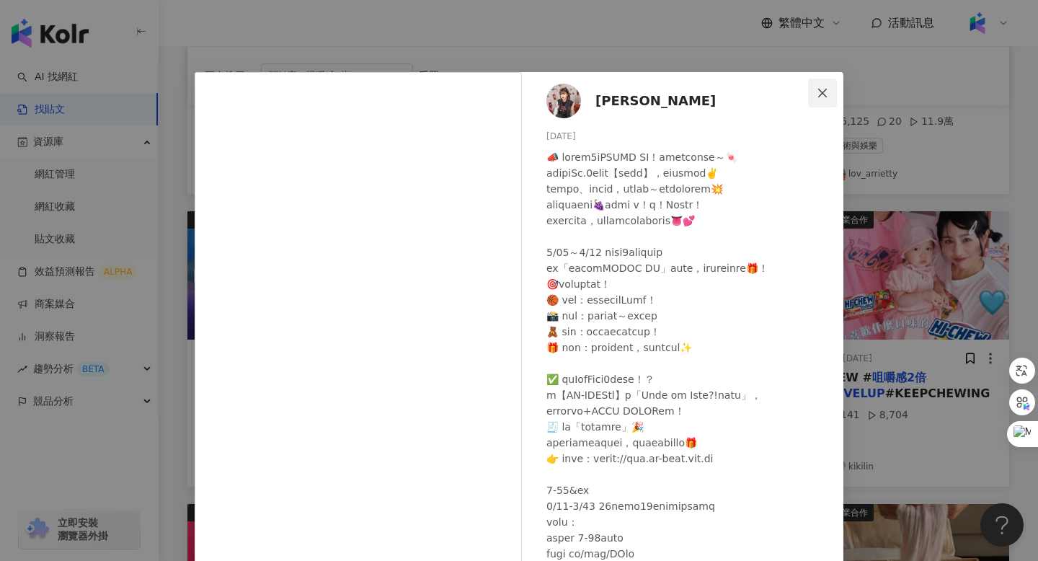
click at [821, 92] on icon "close" at bounding box center [823, 92] width 9 height 9
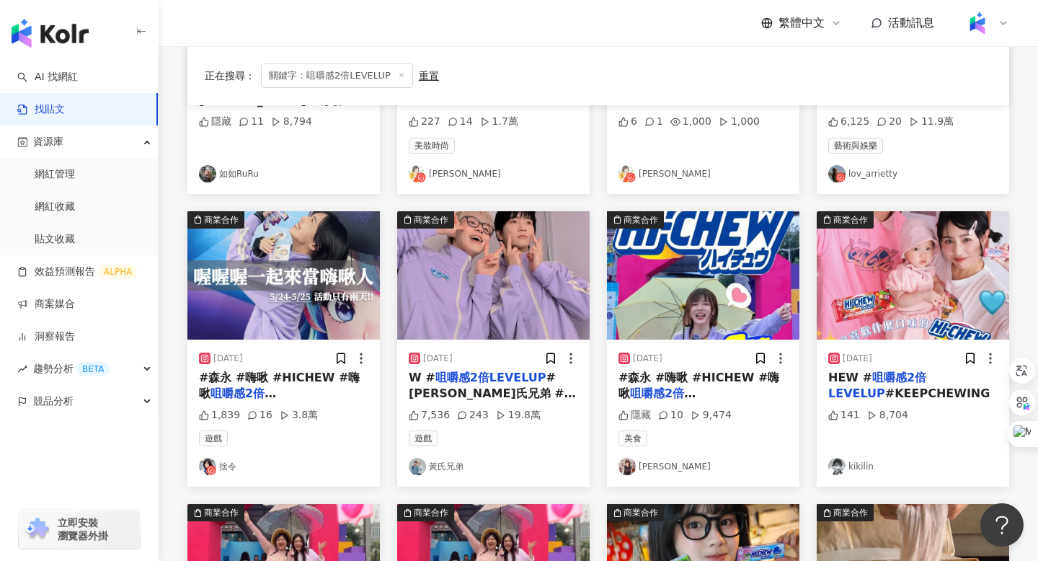
click at [489, 290] on img "button" at bounding box center [493, 275] width 193 height 128
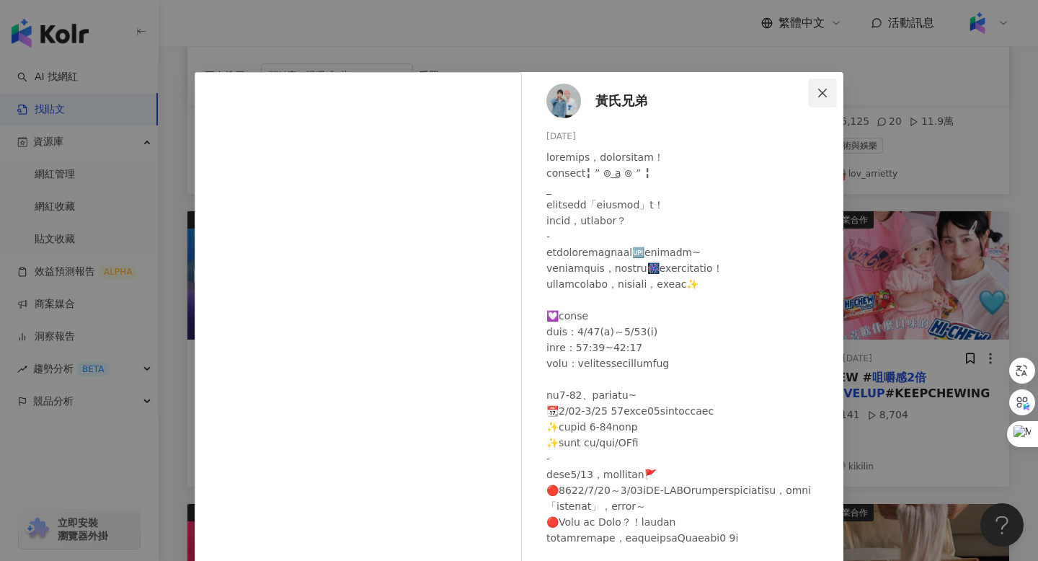
click at [827, 93] on icon "close" at bounding box center [823, 93] width 12 height 12
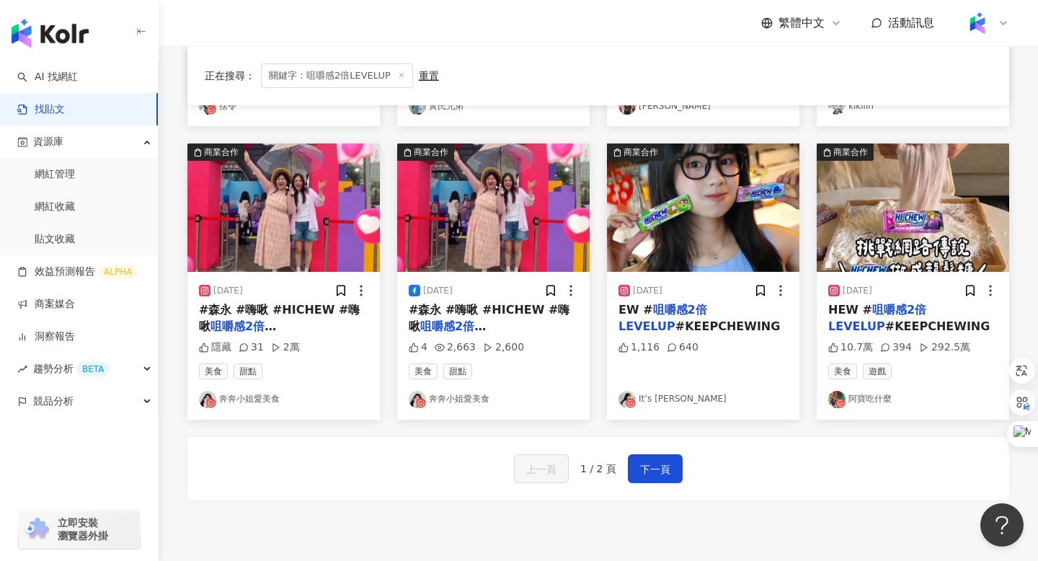
scroll to position [826, 0]
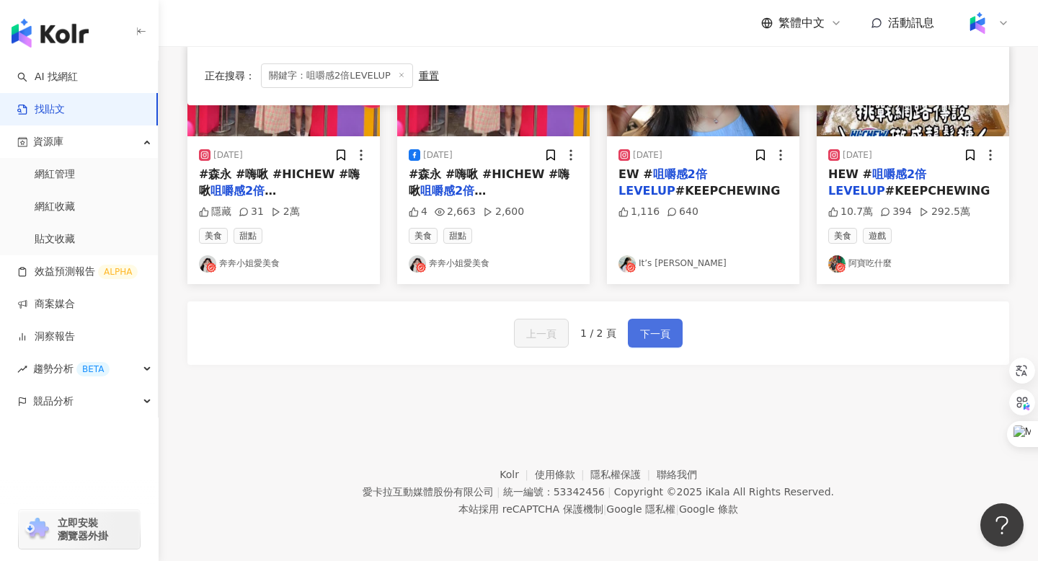
click at [648, 340] on span "下一頁" at bounding box center [655, 333] width 30 height 17
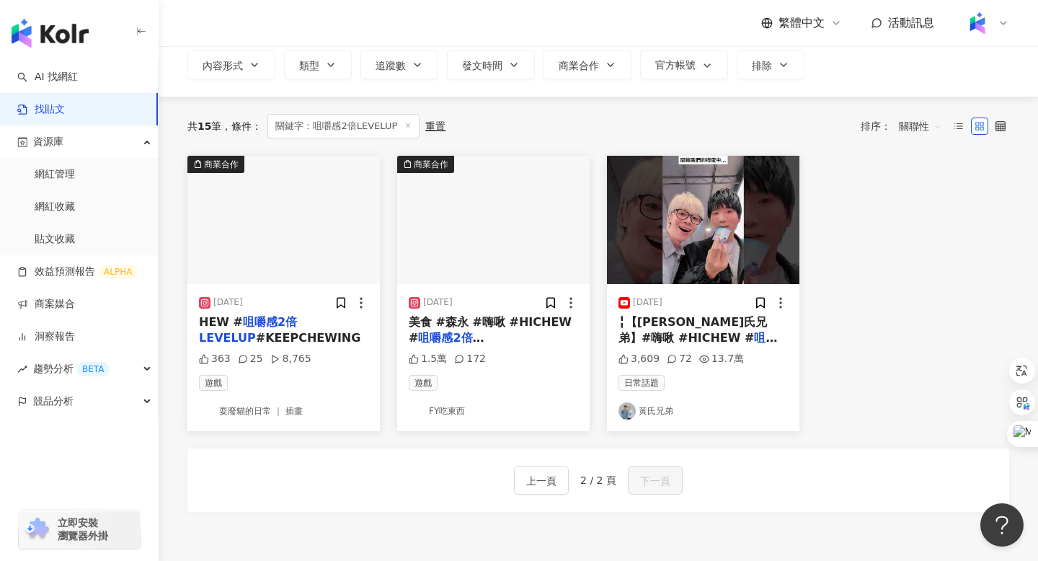
scroll to position [87, 0]
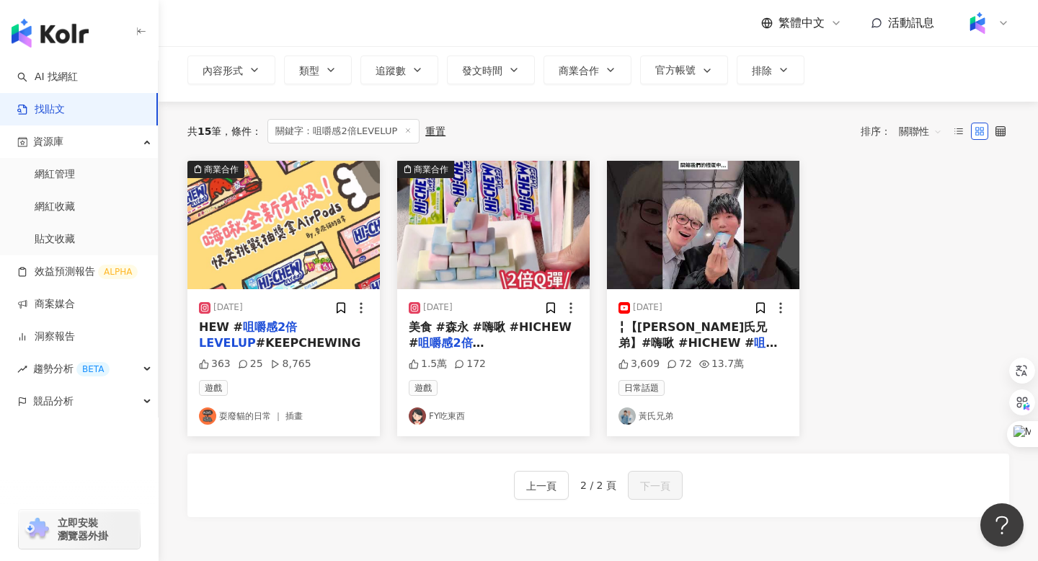
click at [720, 219] on img "button" at bounding box center [703, 225] width 193 height 128
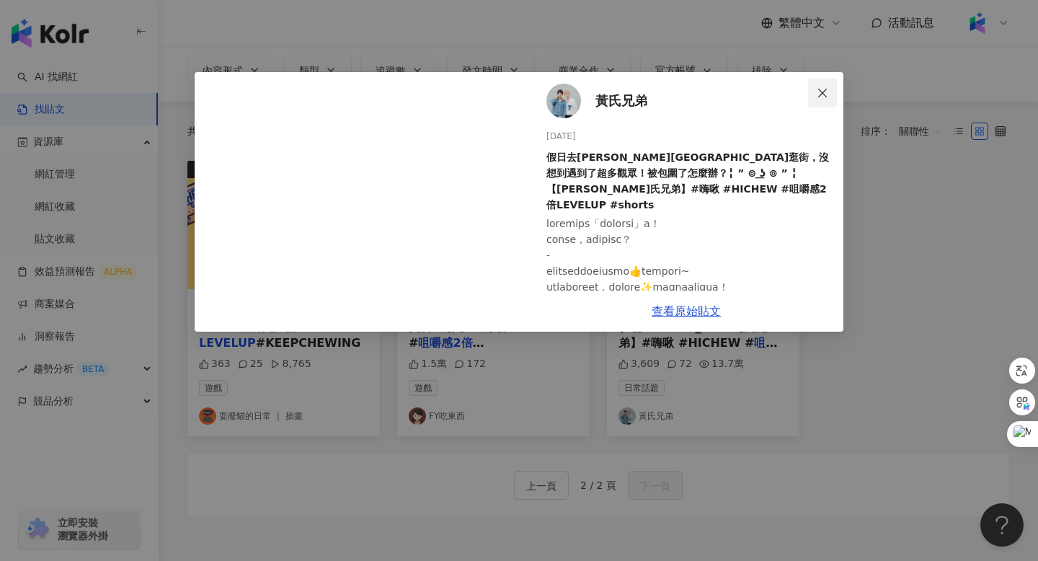
click at [834, 86] on button "Close" at bounding box center [822, 93] width 29 height 29
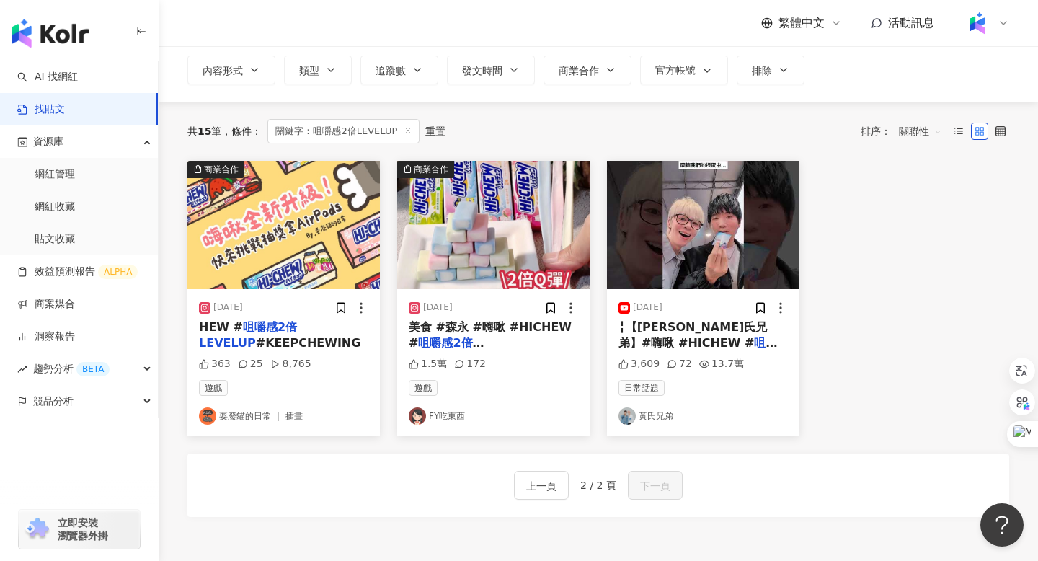
click at [471, 227] on img "button" at bounding box center [493, 225] width 193 height 128
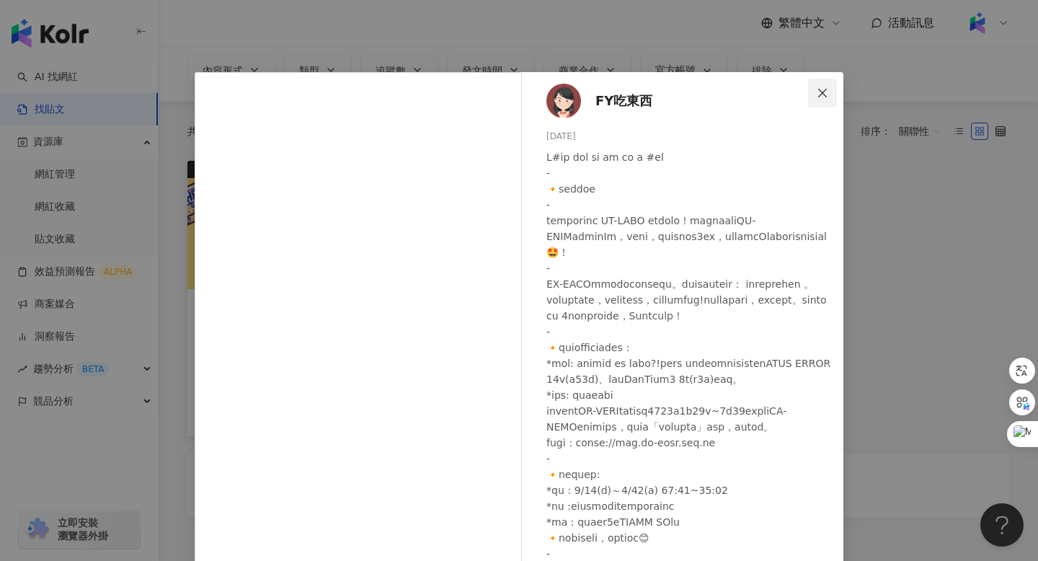
click at [821, 94] on icon "close" at bounding box center [823, 92] width 9 height 9
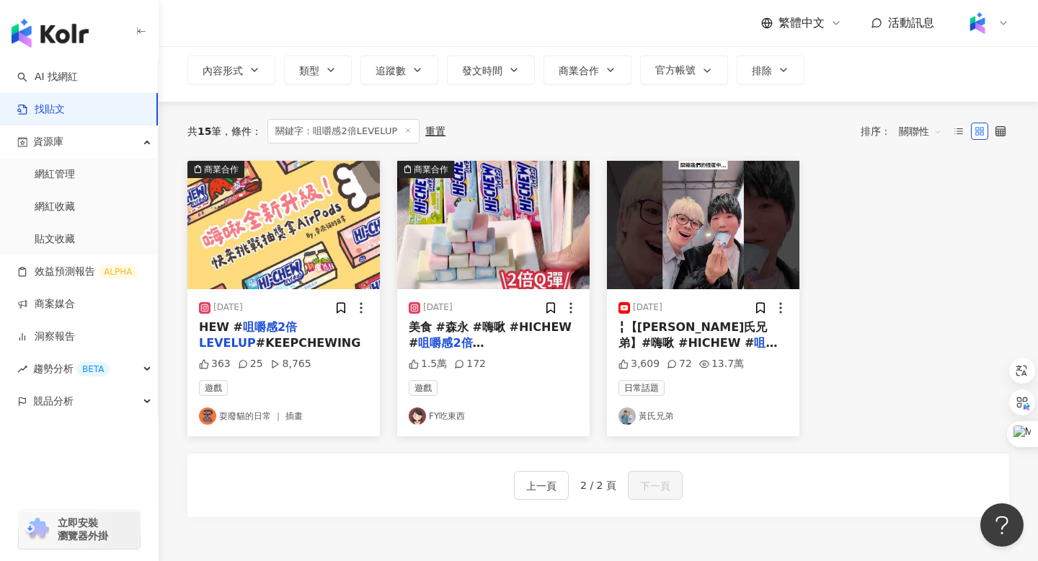
click at [294, 213] on img "button" at bounding box center [283, 225] width 193 height 128
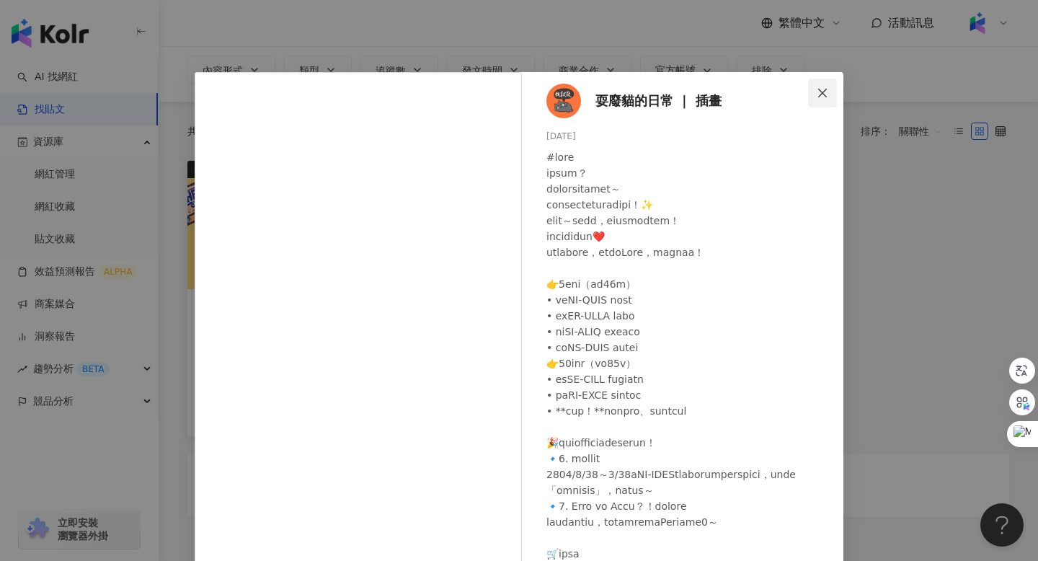
click at [817, 95] on icon "close" at bounding box center [823, 93] width 12 height 12
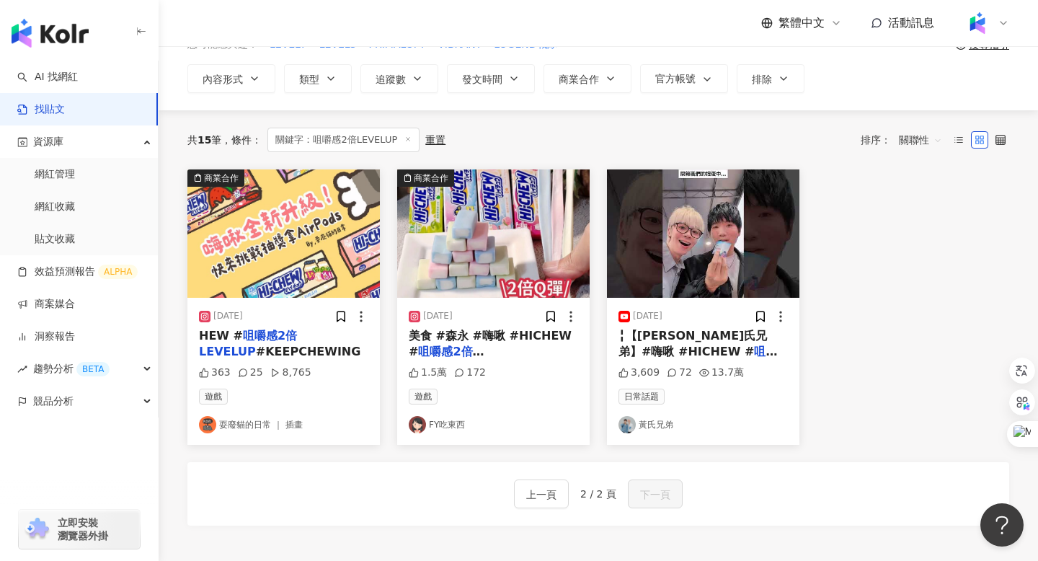
scroll to position [76, 0]
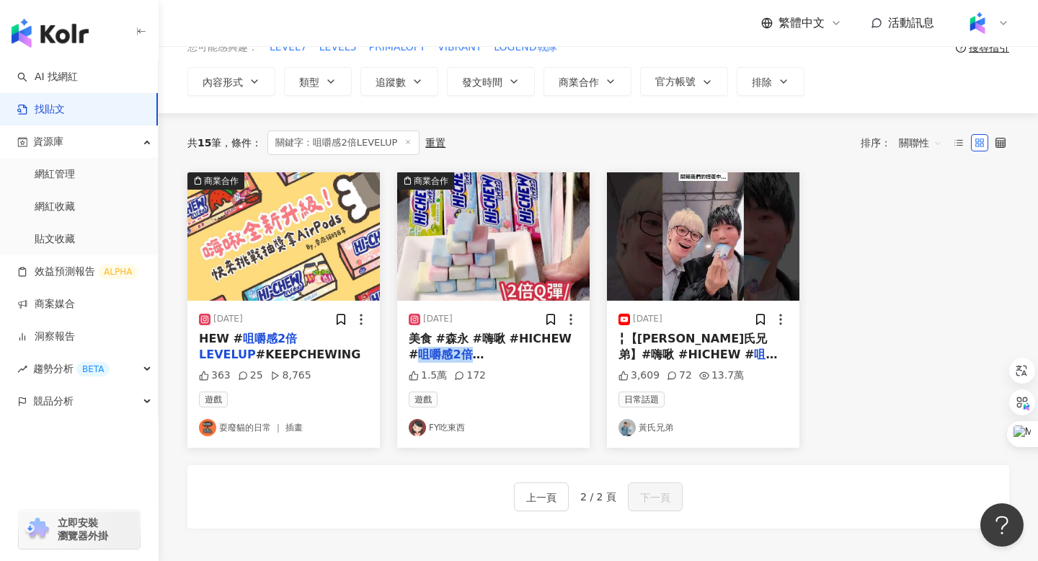
drag, startPoint x: 407, startPoint y: 355, endPoint x: 515, endPoint y: 360, distance: 108.3
click at [515, 360] on div "2025/5/14 美食 #森永 #嗨啾 #HICHEW # 咀嚼感2倍LEVELUP #KEEPCH 1.5萬 172 遊戲 FY吃東西" at bounding box center [493, 374] width 193 height 147
copy mark "咀嚼感2倍LEVELUP"
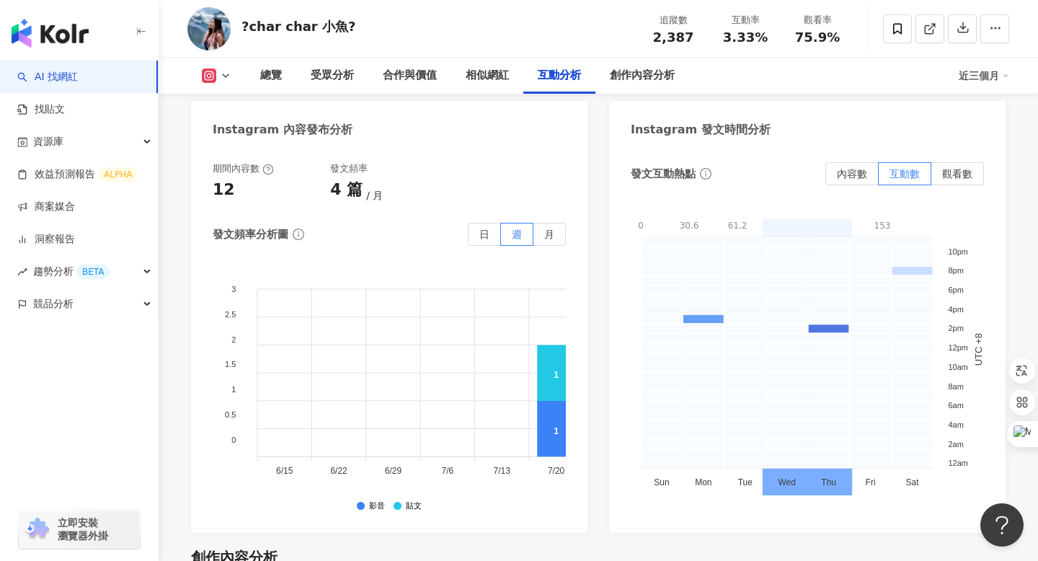
scroll to position [3782, 0]
